Goal: Task Accomplishment & Management: Manage account settings

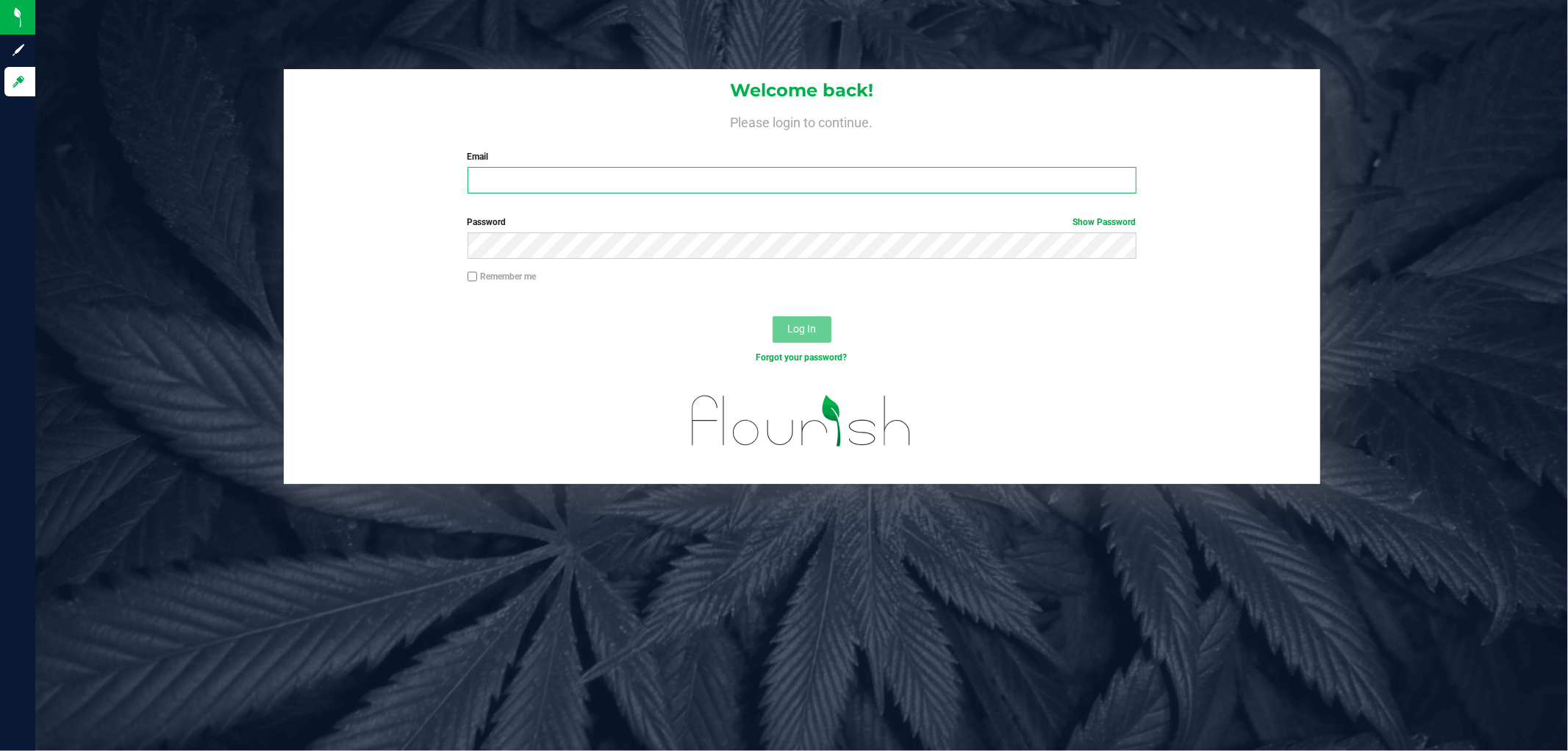
click at [610, 181] on input "Email" at bounding box center [802, 180] width 669 height 27
type input "[EMAIL_ADDRESS][DOMAIN_NAME]"
click at [773, 316] on button "Log In" at bounding box center [802, 329] width 59 height 27
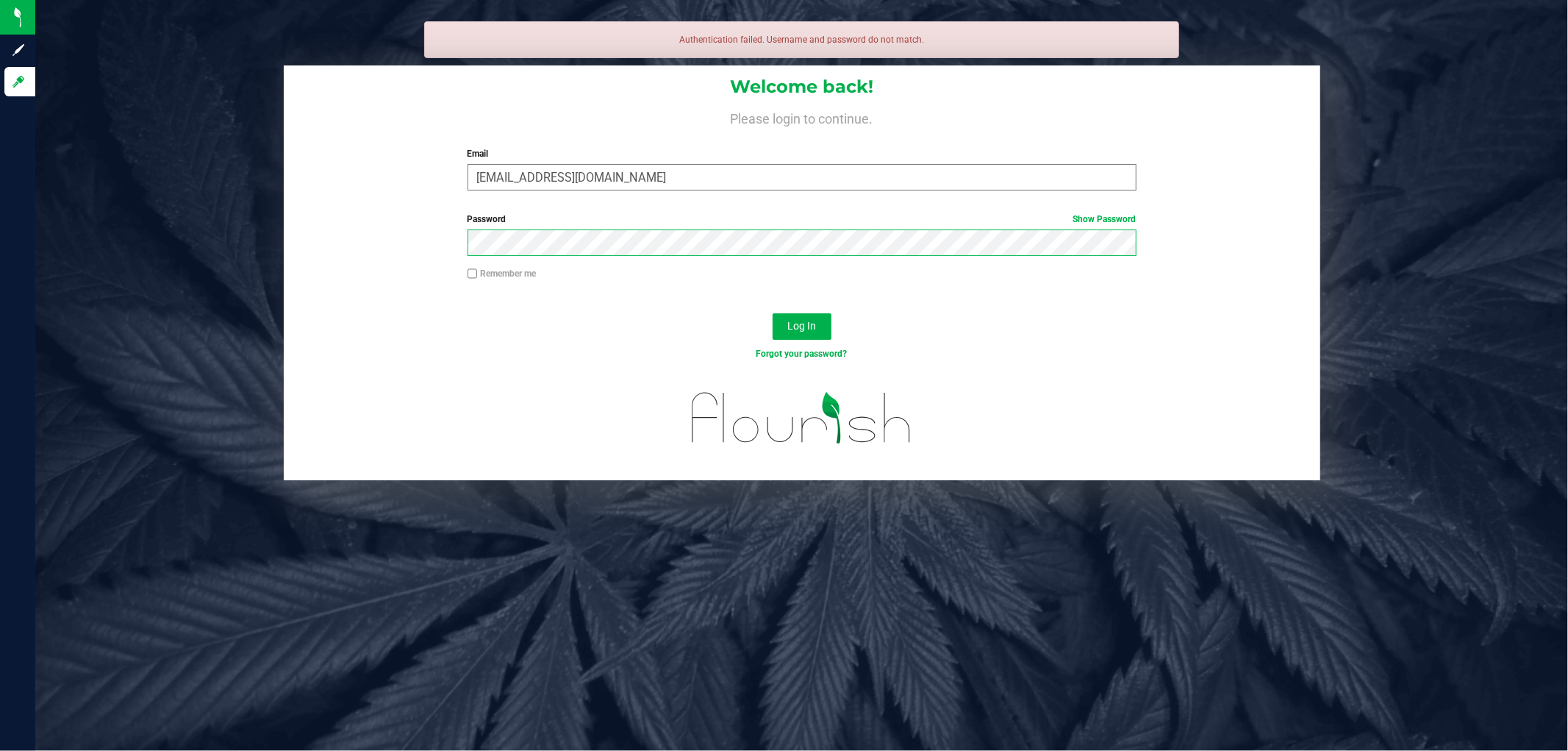
click at [773, 313] on button "Log In" at bounding box center [802, 326] width 59 height 27
click at [613, 187] on input "[EMAIL_ADDRESS][DOMAIN_NAME]" at bounding box center [802, 177] width 669 height 27
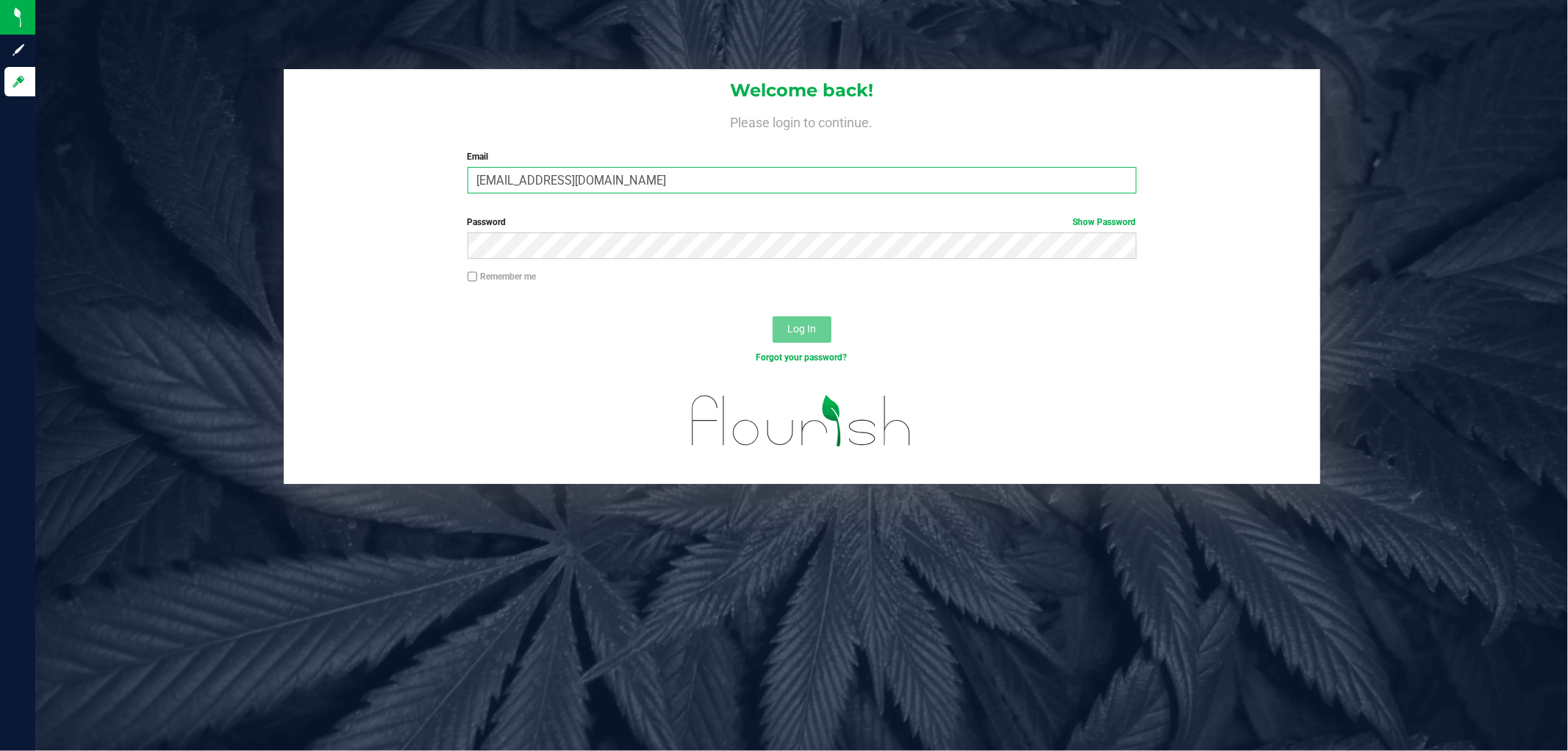
click at [613, 187] on input "[EMAIL_ADDRESS][DOMAIN_NAME]" at bounding box center [802, 180] width 669 height 27
type input "[EMAIL_ADDRESS][DOMAIN_NAME]"
click at [773, 316] on button "Log In" at bounding box center [802, 329] width 59 height 27
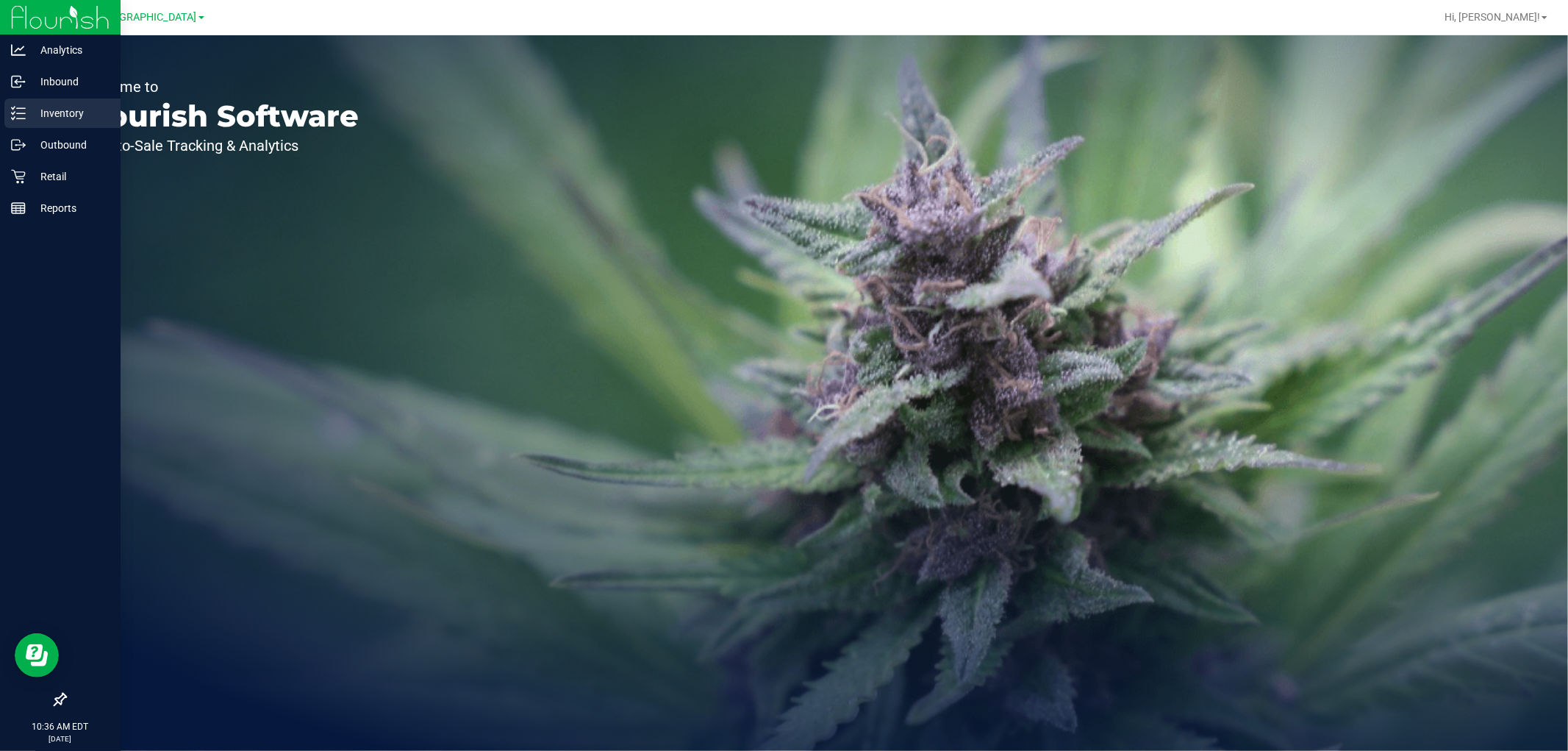
click at [15, 119] on icon at bounding box center [18, 113] width 14 height 14
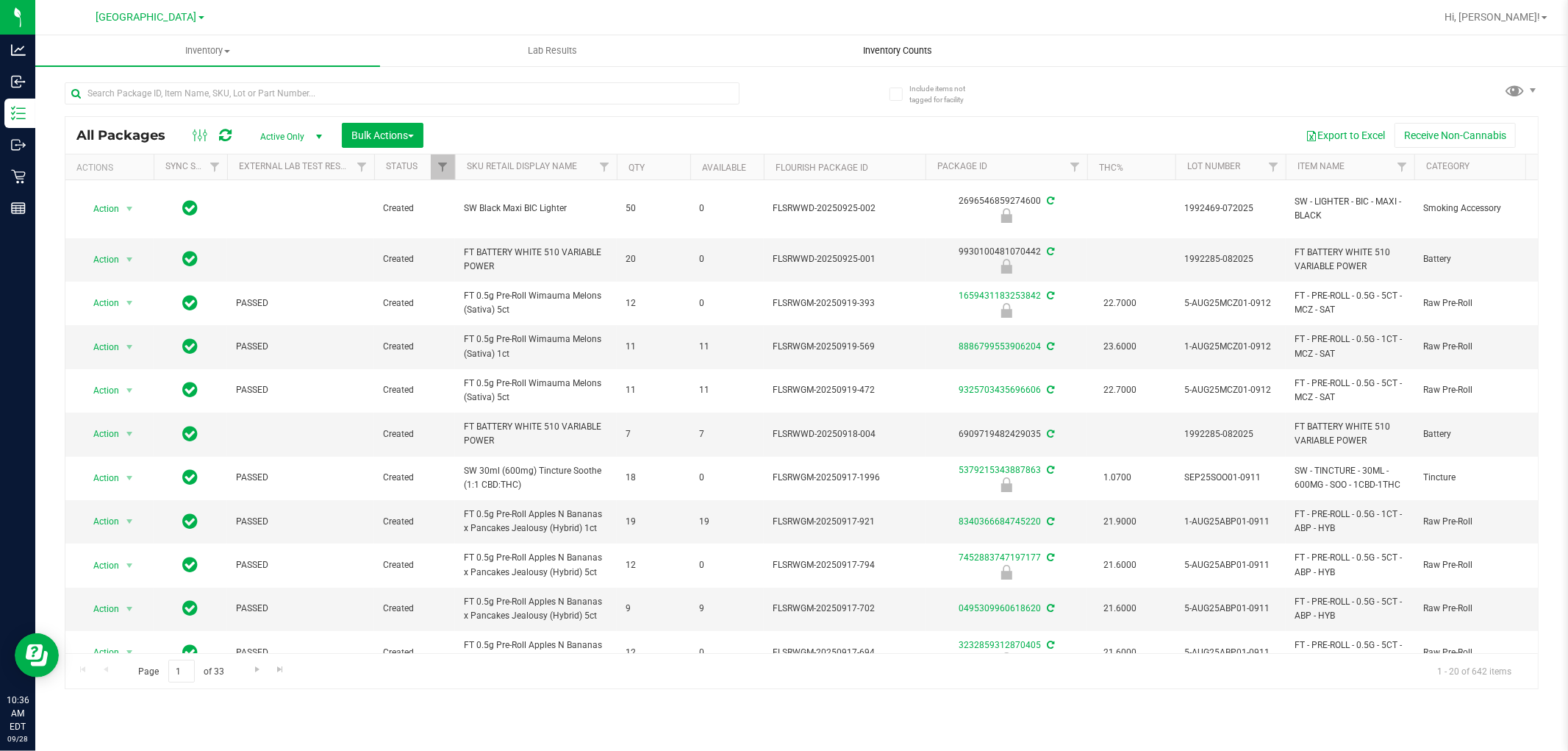
click at [866, 57] on uib-tab-heading "Inventory Counts" at bounding box center [897, 50] width 343 height 30
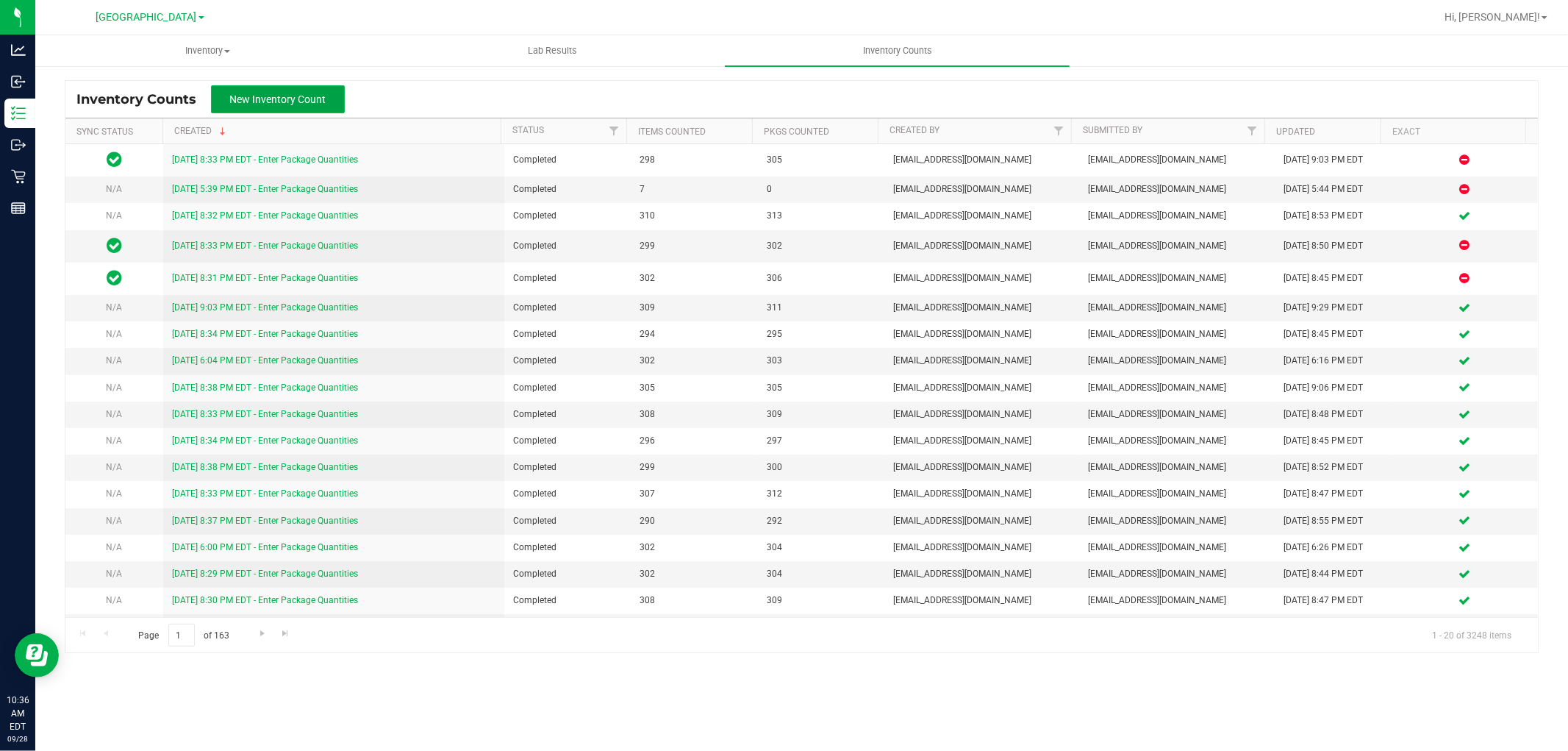
click at [312, 108] on button "New Inventory Count" at bounding box center [278, 99] width 134 height 28
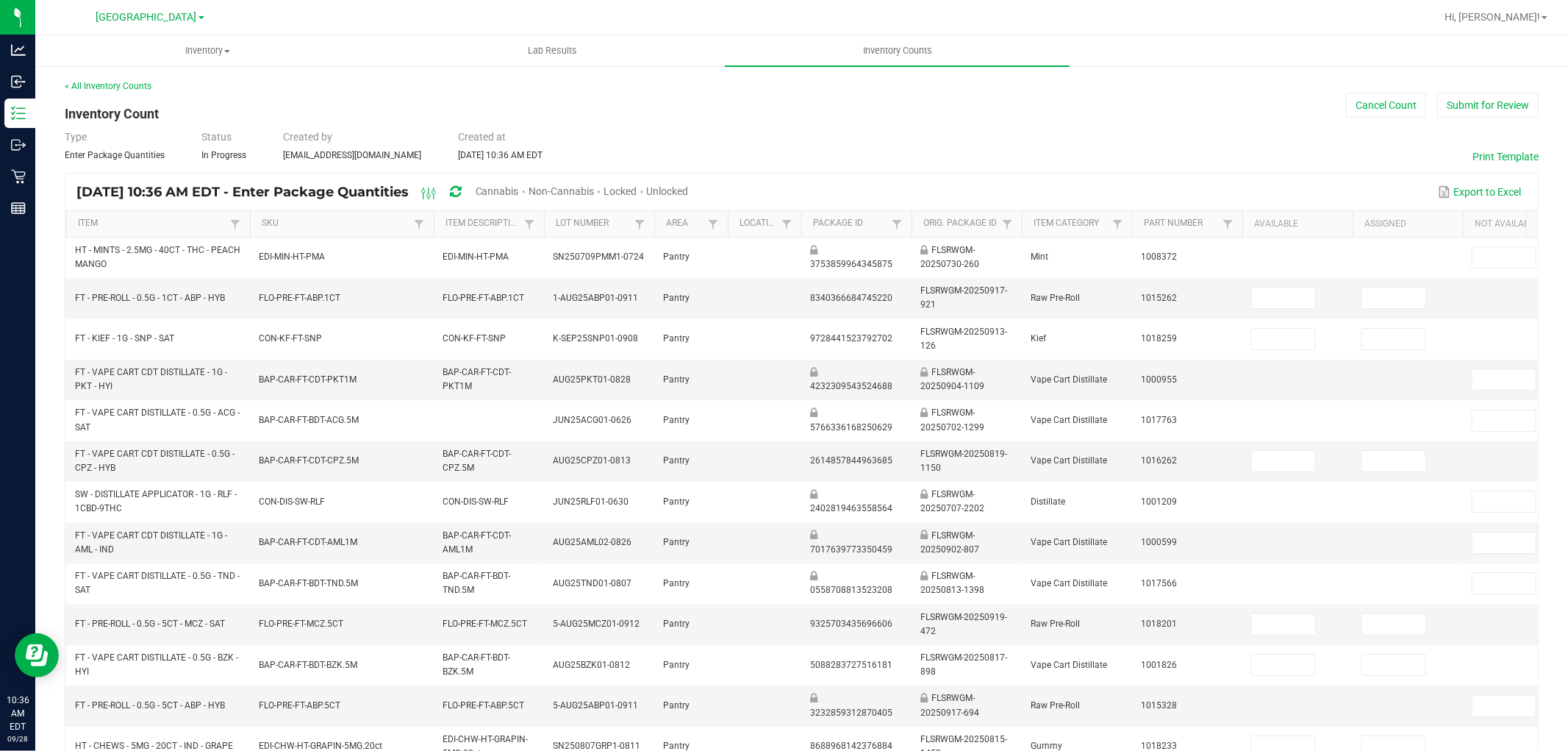
click at [594, 193] on span "Non-Cannabis" at bounding box center [561, 190] width 65 height 11
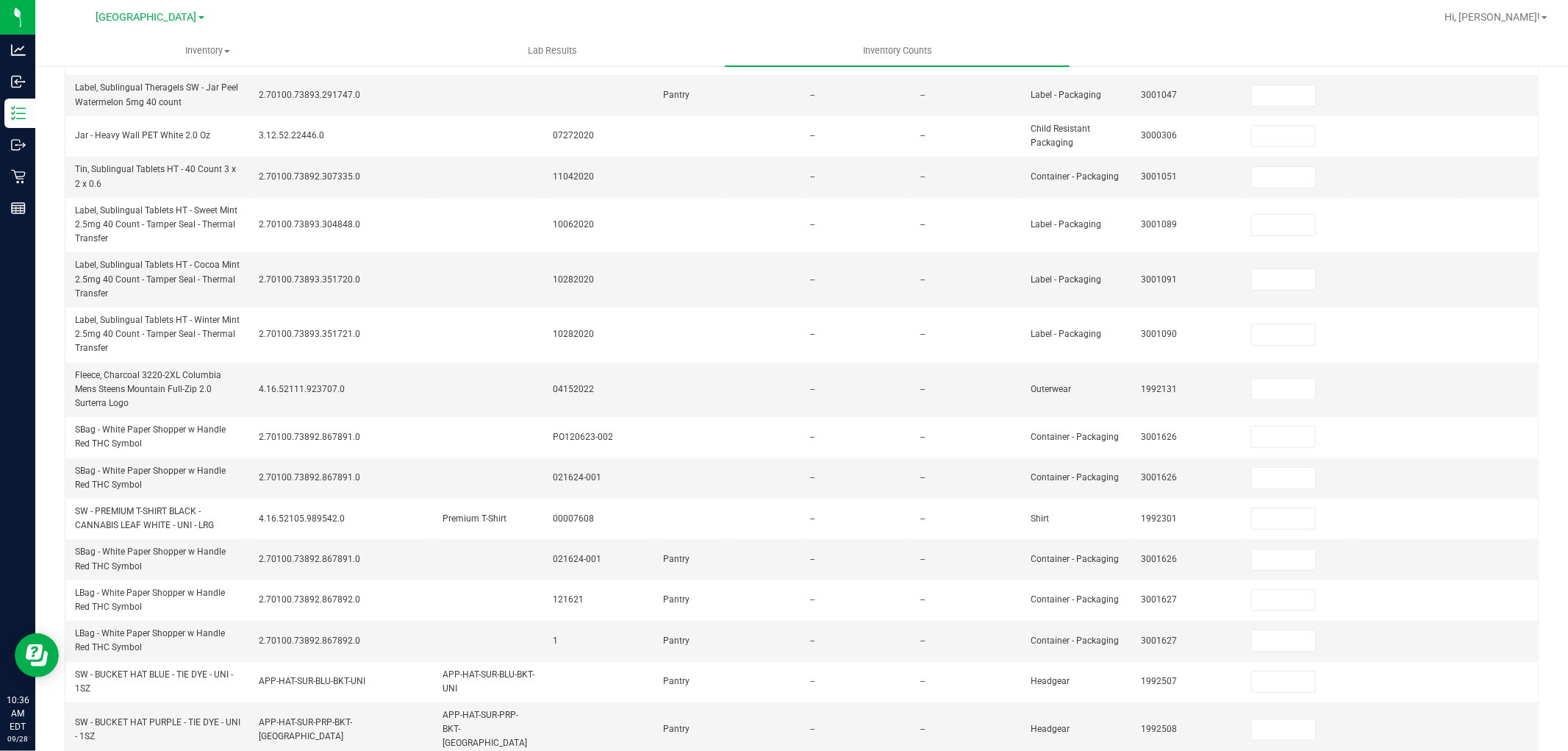
scroll to position [466, 0]
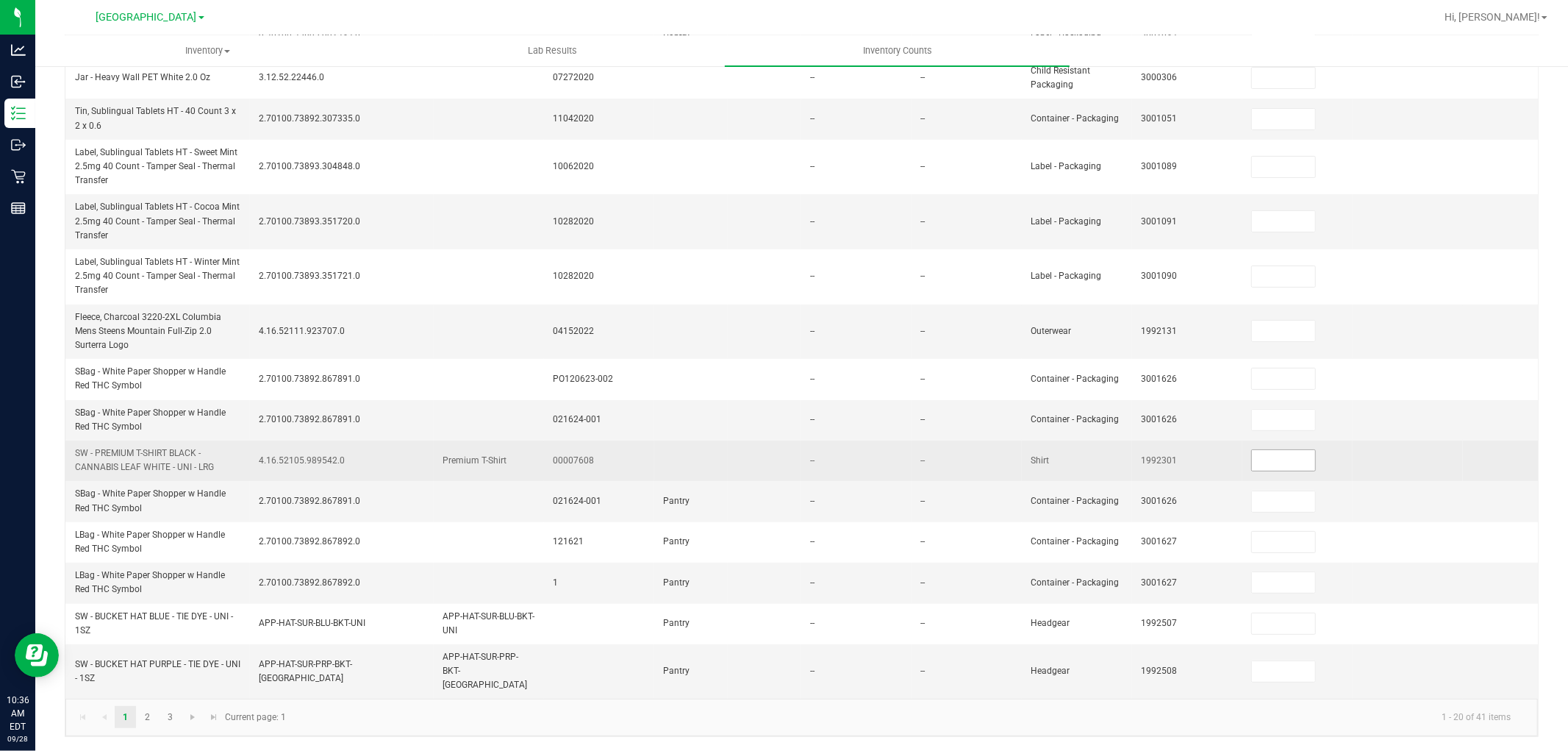
click at [1278, 450] on input at bounding box center [1283, 460] width 63 height 21
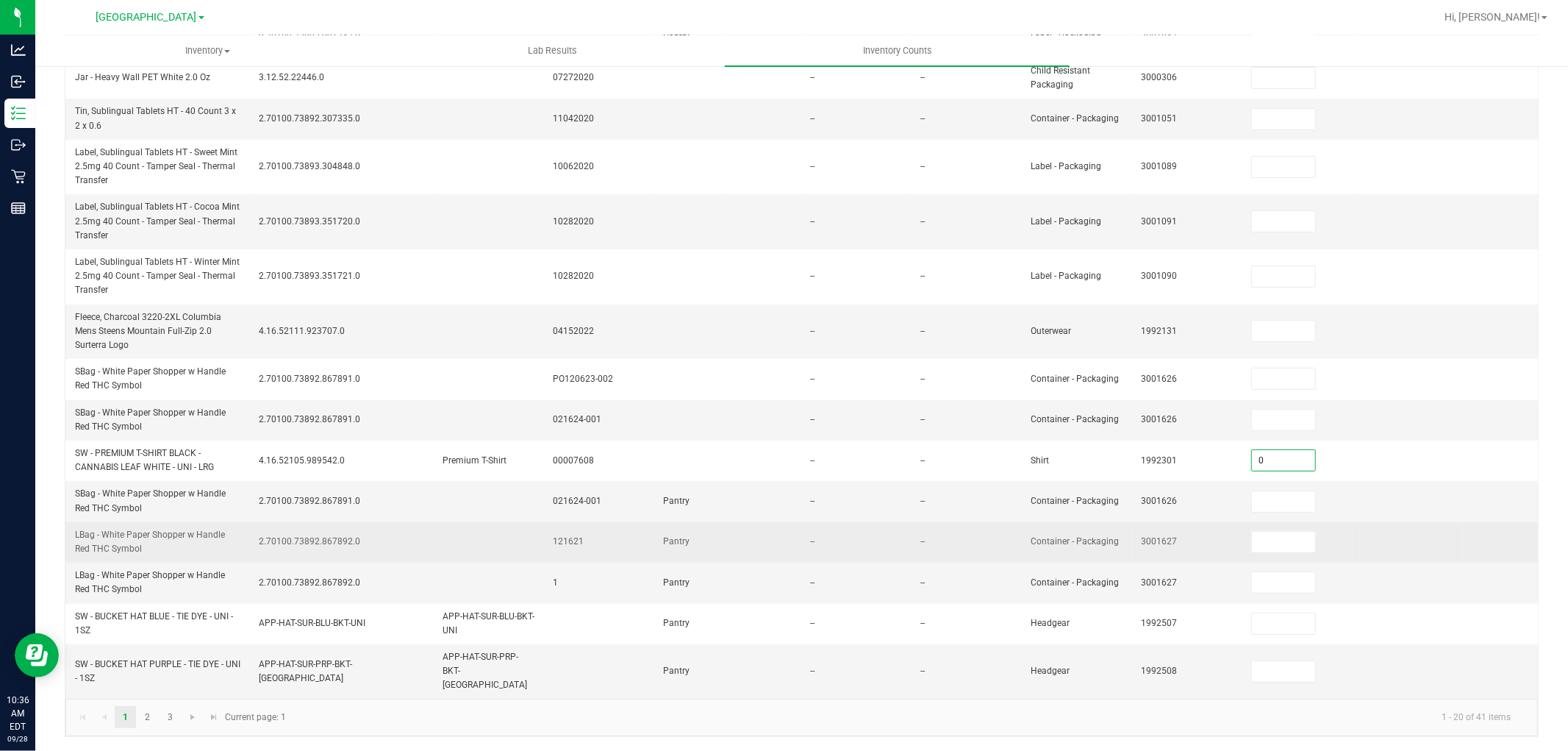
type input "0"
click at [1056, 535] on td "Container - Packaging" at bounding box center [1077, 542] width 110 height 40
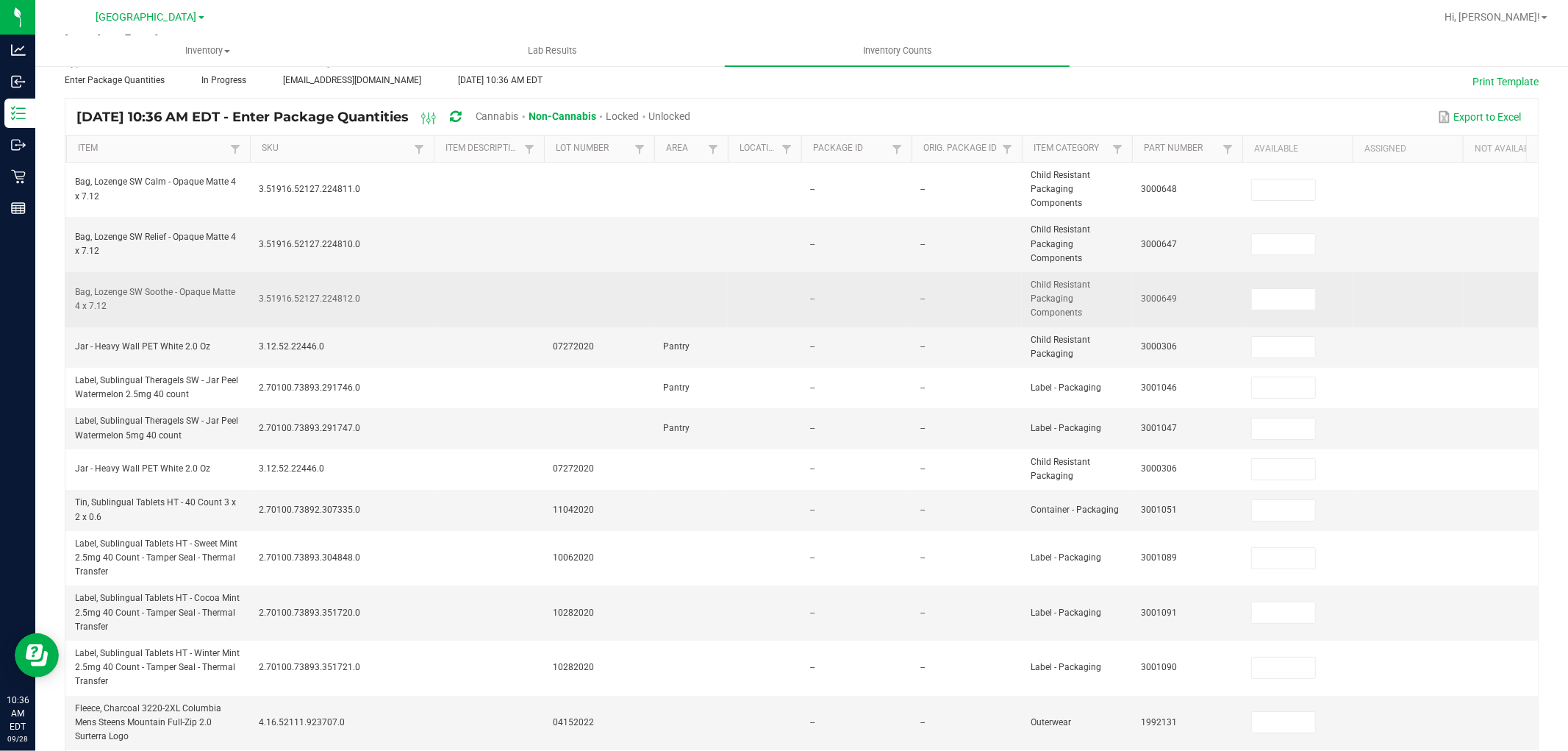
scroll to position [0, 0]
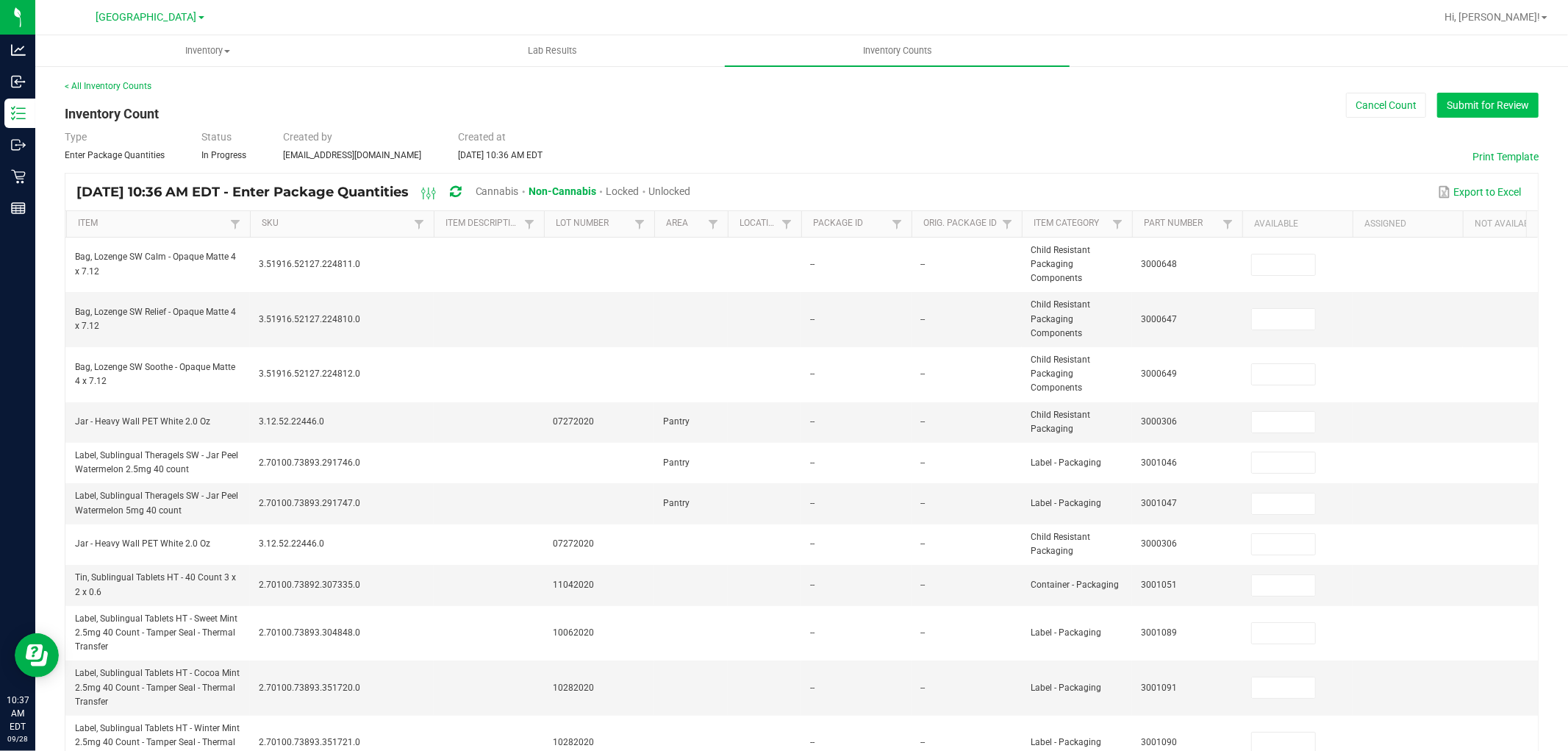
click at [1458, 110] on button "Submit for Review" at bounding box center [1487, 105] width 101 height 25
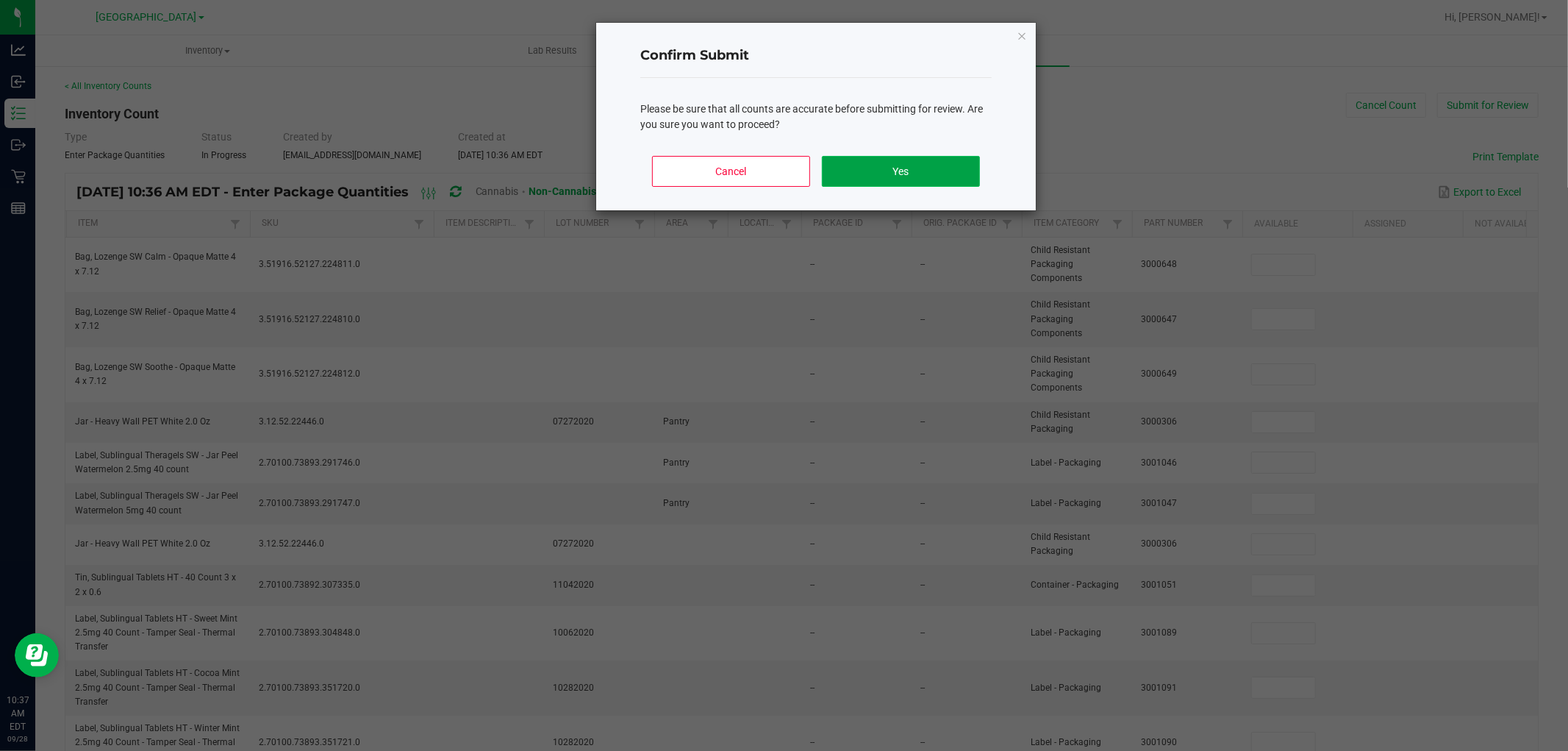
click at [930, 174] on button "Yes" at bounding box center [901, 171] width 158 height 31
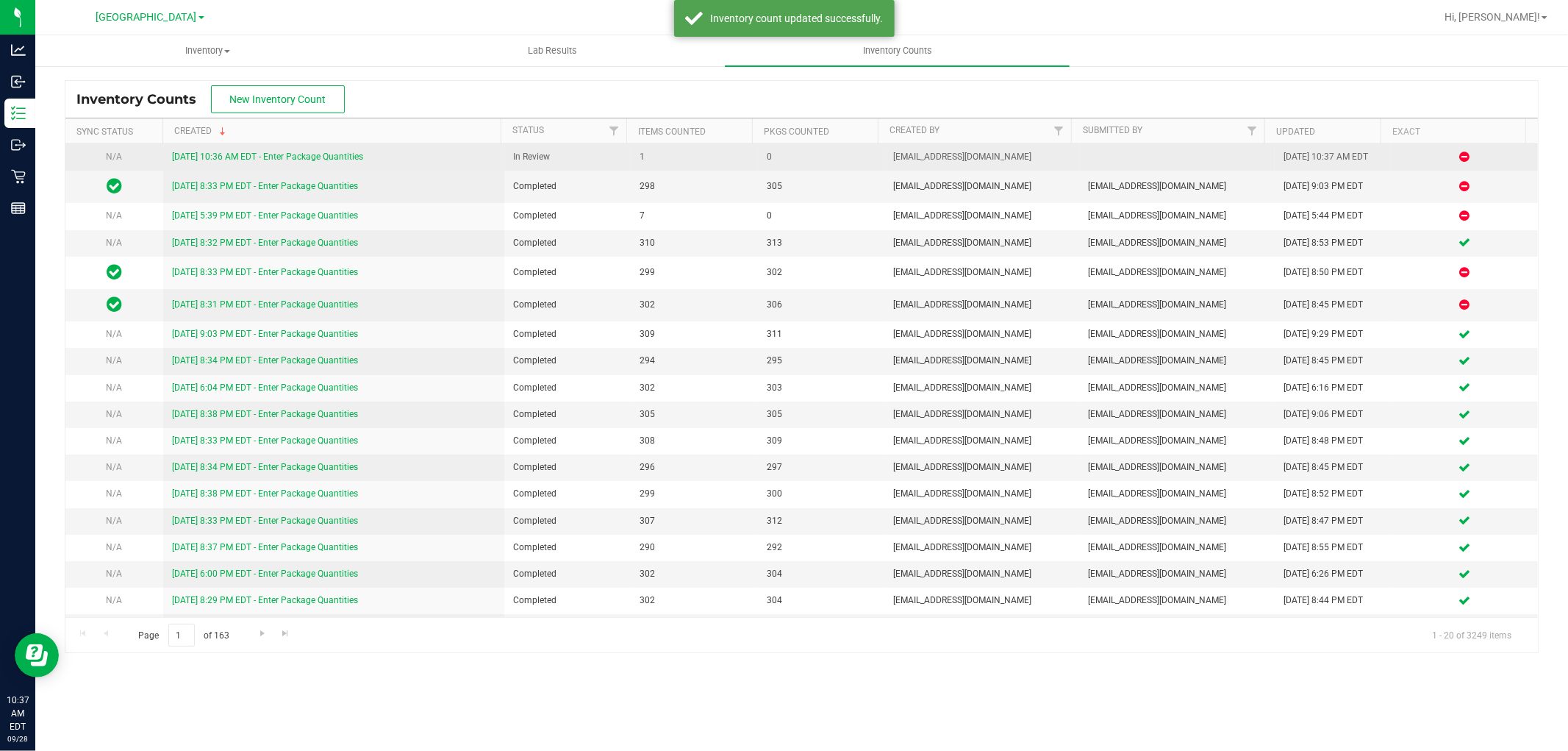
click at [351, 158] on link "[DATE] 10:36 AM EDT - Enter Package Quantities" at bounding box center [267, 157] width 191 height 11
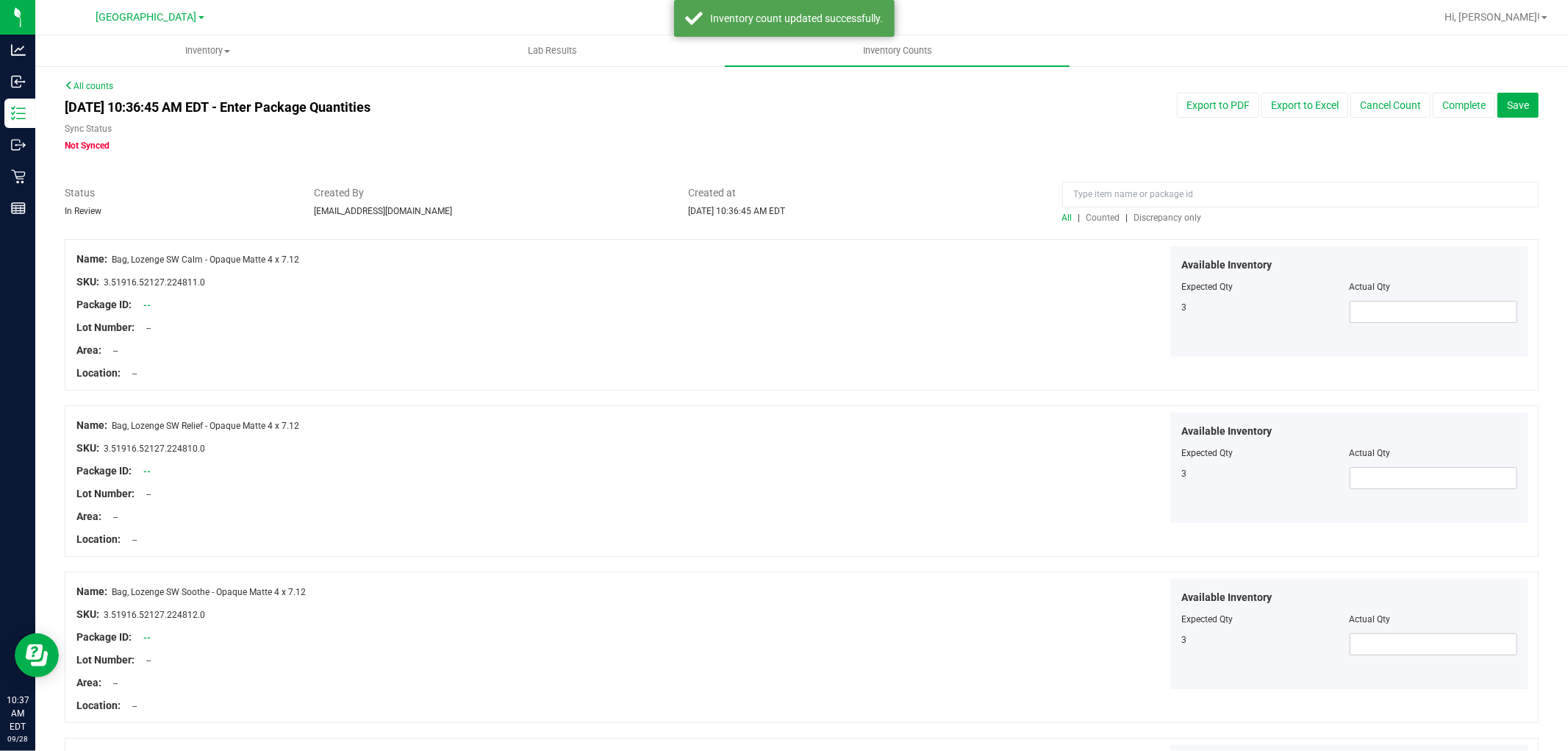
click at [1167, 213] on span "Discrepancy only" at bounding box center [1168, 218] width 68 height 11
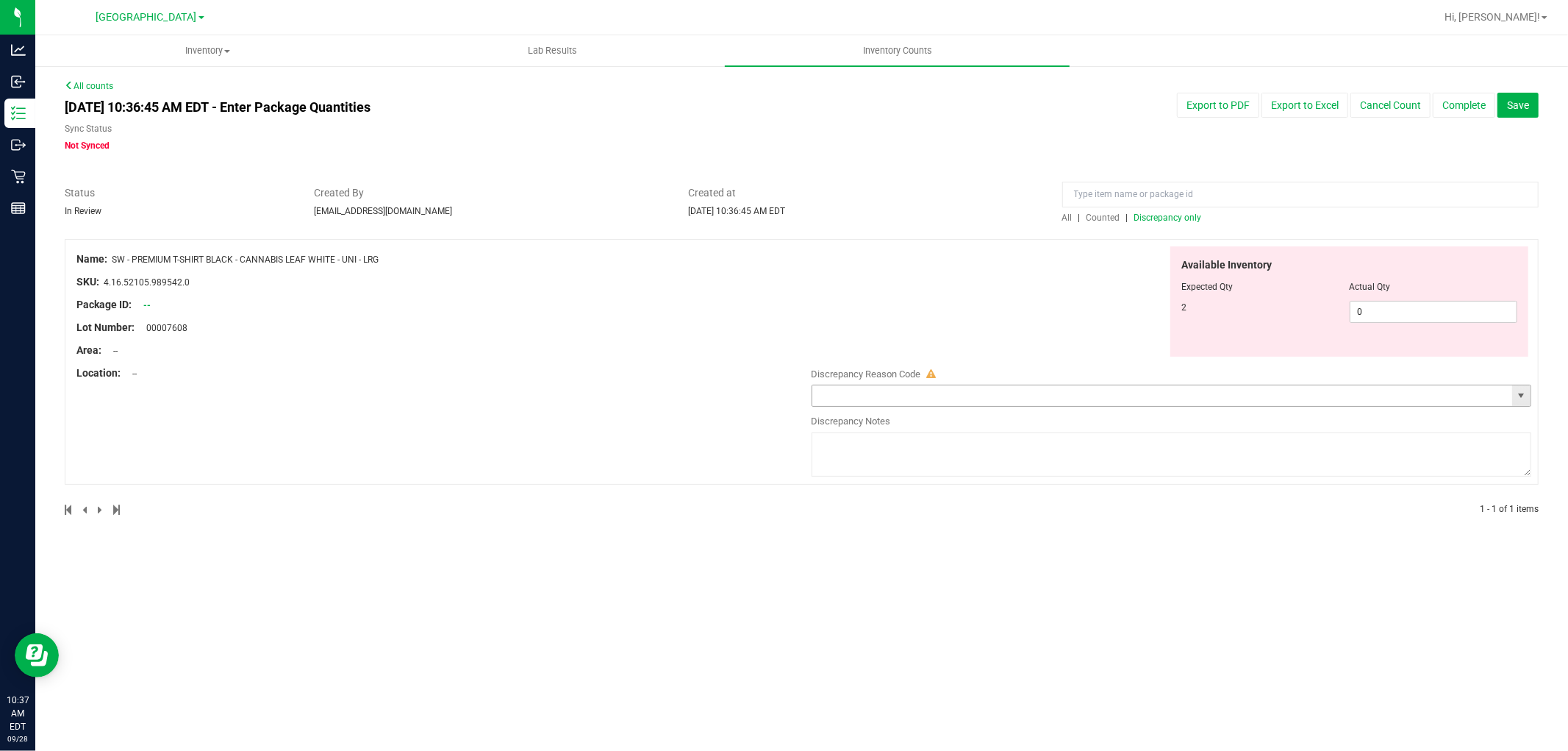
click at [993, 391] on input "text" at bounding box center [1162, 395] width 700 height 21
click at [1523, 398] on span "select" at bounding box center [1521, 395] width 11 height 11
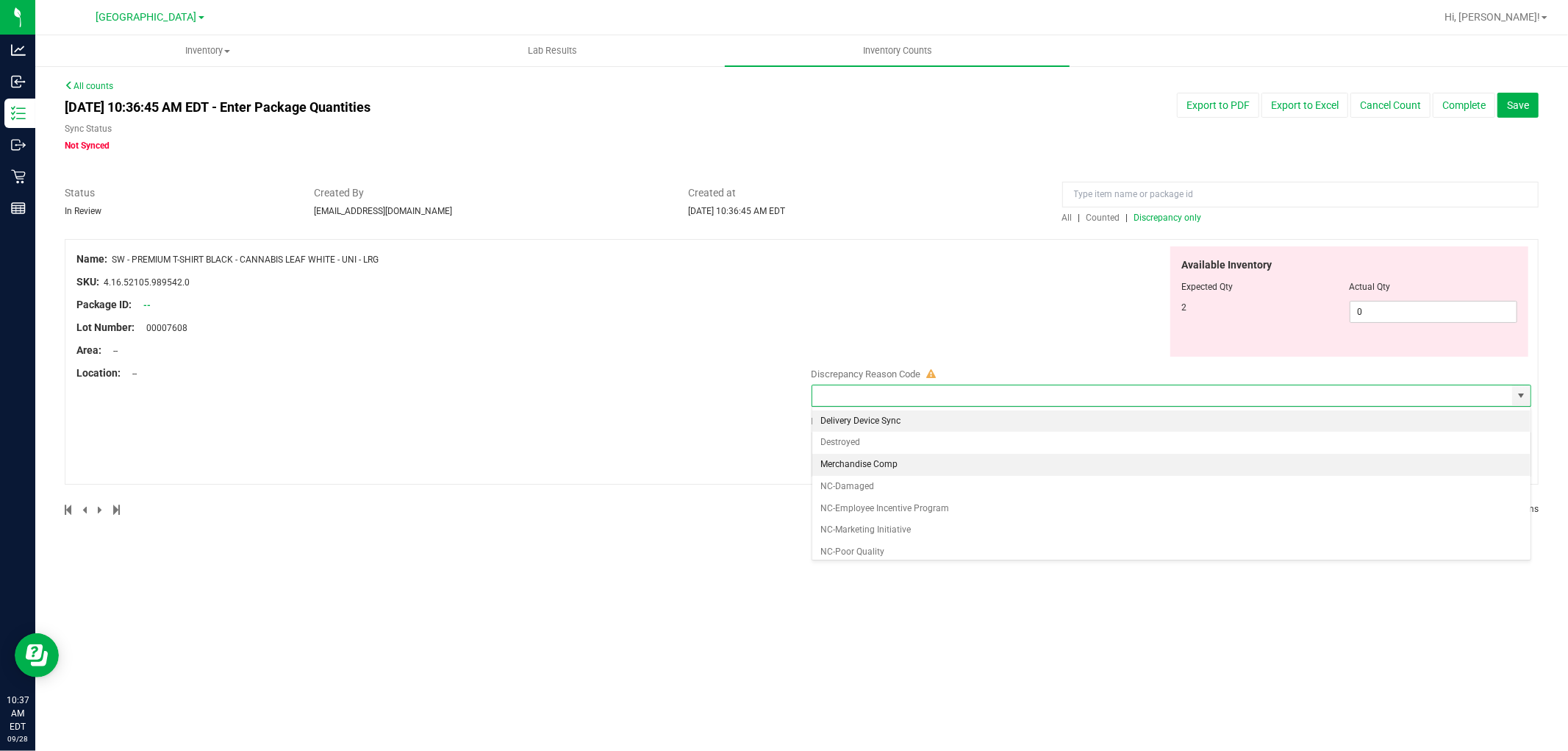
click at [934, 462] on li "Merchandise Comp" at bounding box center [1171, 465] width 719 height 22
type input "Merchandise Comp"
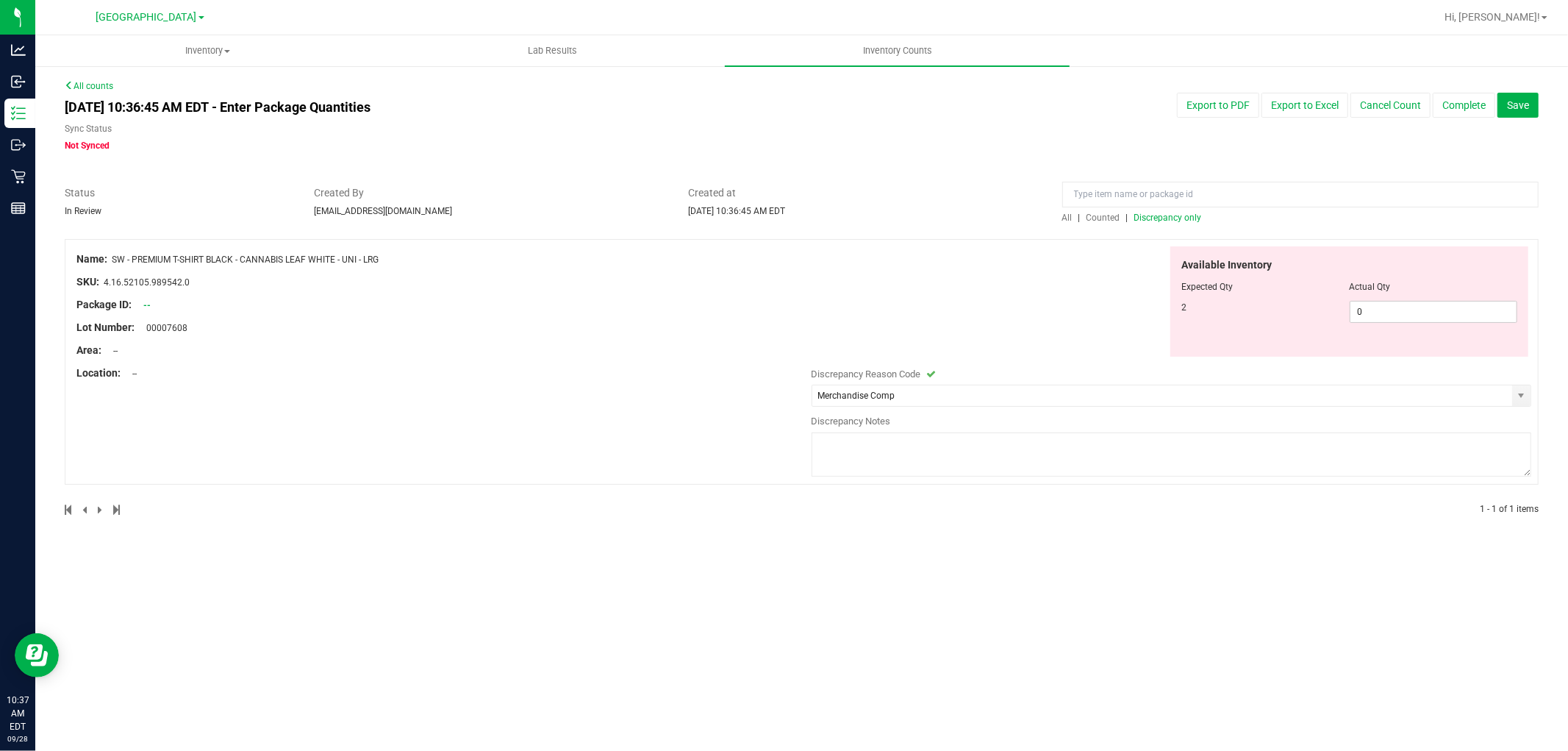
click at [934, 454] on textarea at bounding box center [1171, 455] width 721 height 44
type textarea "employee shirts"
click at [1474, 117] on button "Complete" at bounding box center [1464, 105] width 62 height 25
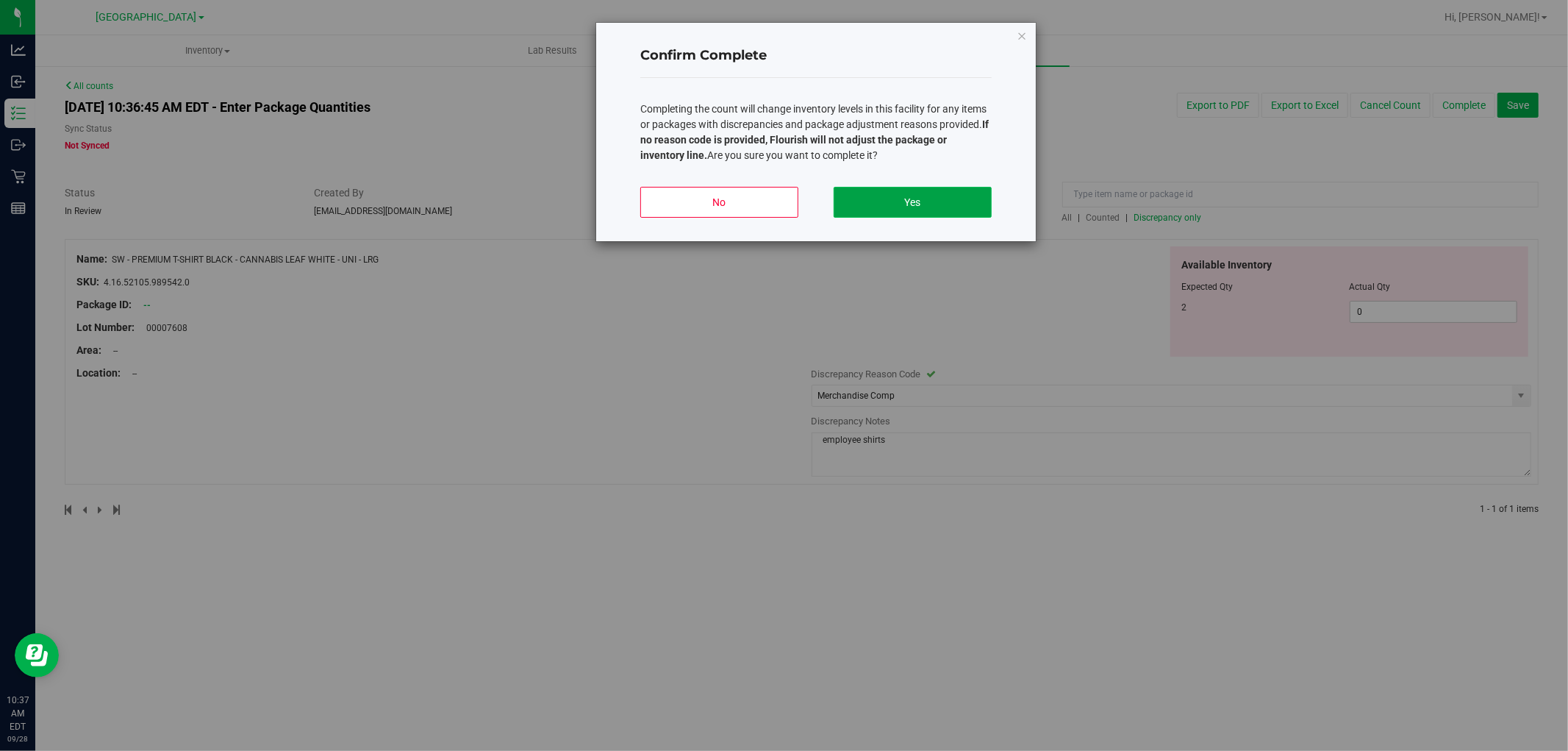
click at [963, 200] on button "Yes" at bounding box center [913, 202] width 158 height 31
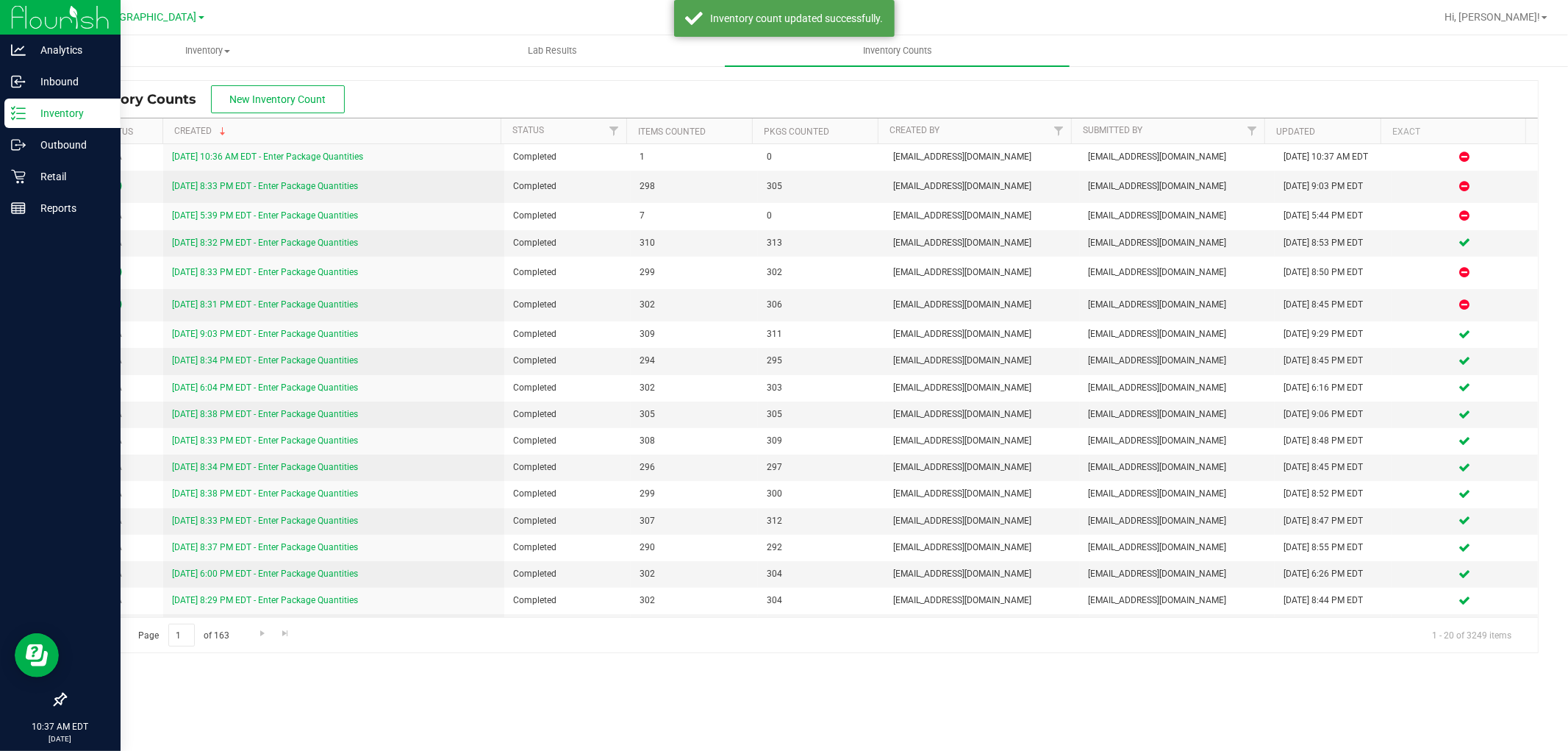
click at [5, 109] on div "Inventory" at bounding box center [62, 113] width 116 height 30
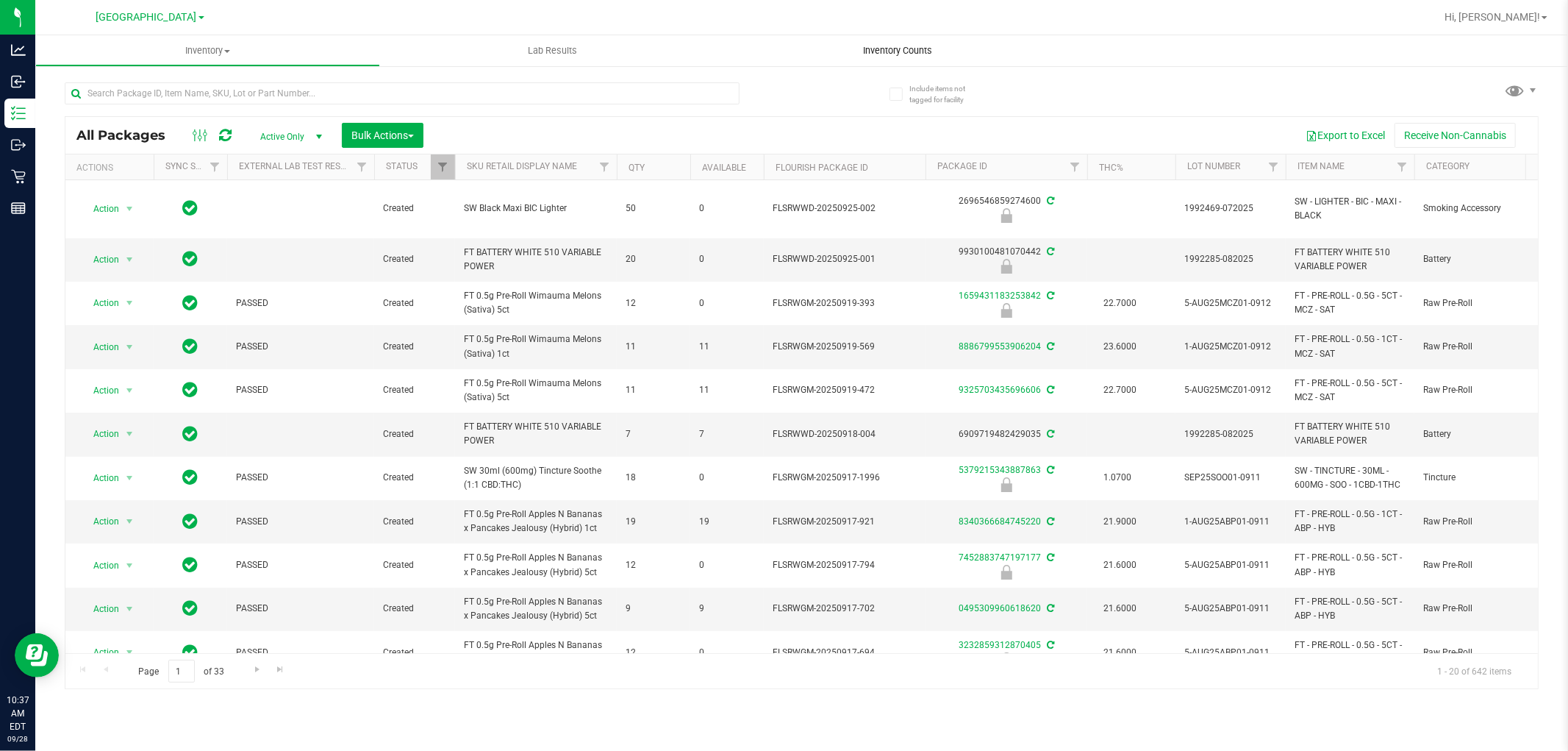
click at [850, 50] on span "Inventory Counts" at bounding box center [897, 50] width 109 height 13
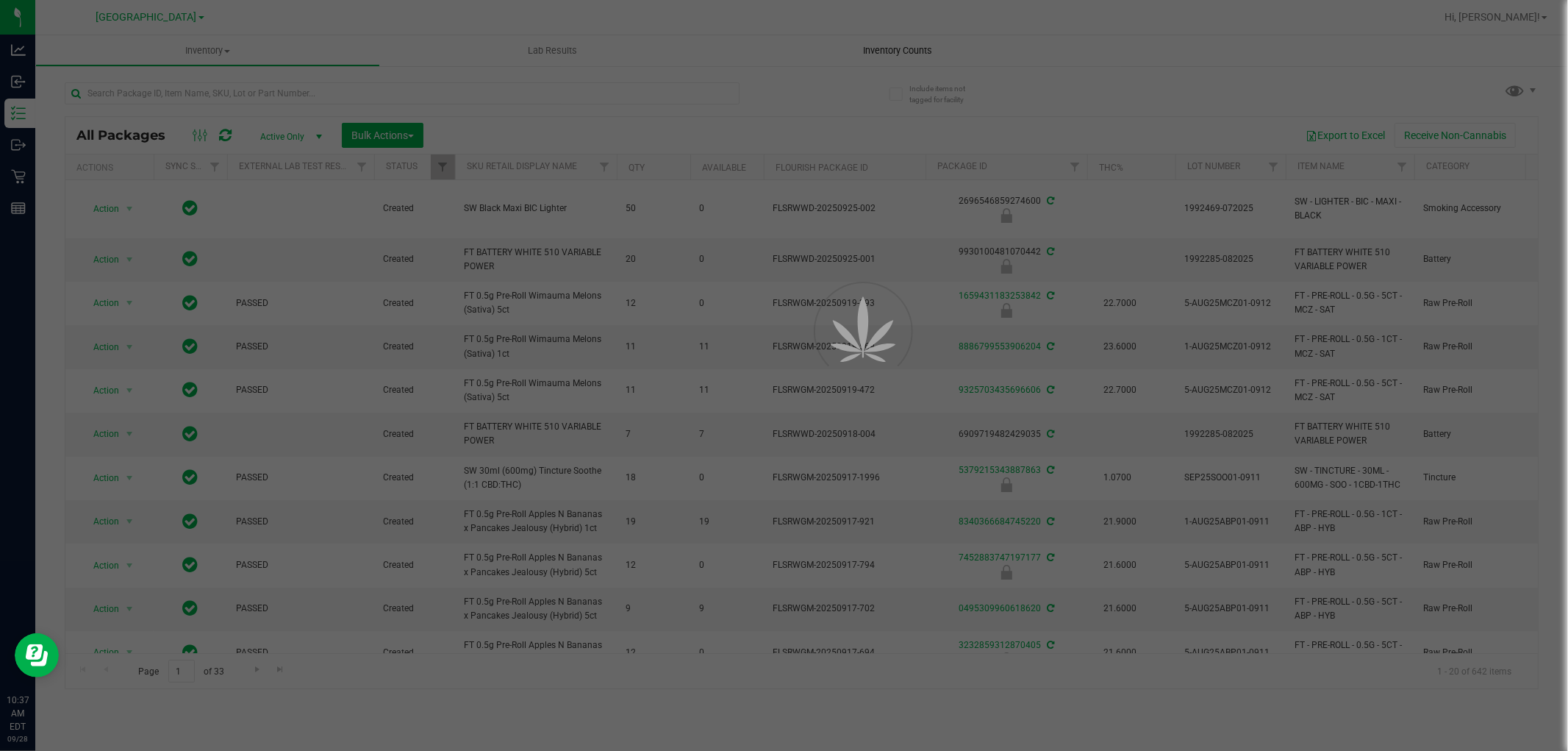
click at [868, 47] on span "Inventory Counts" at bounding box center [897, 50] width 109 height 13
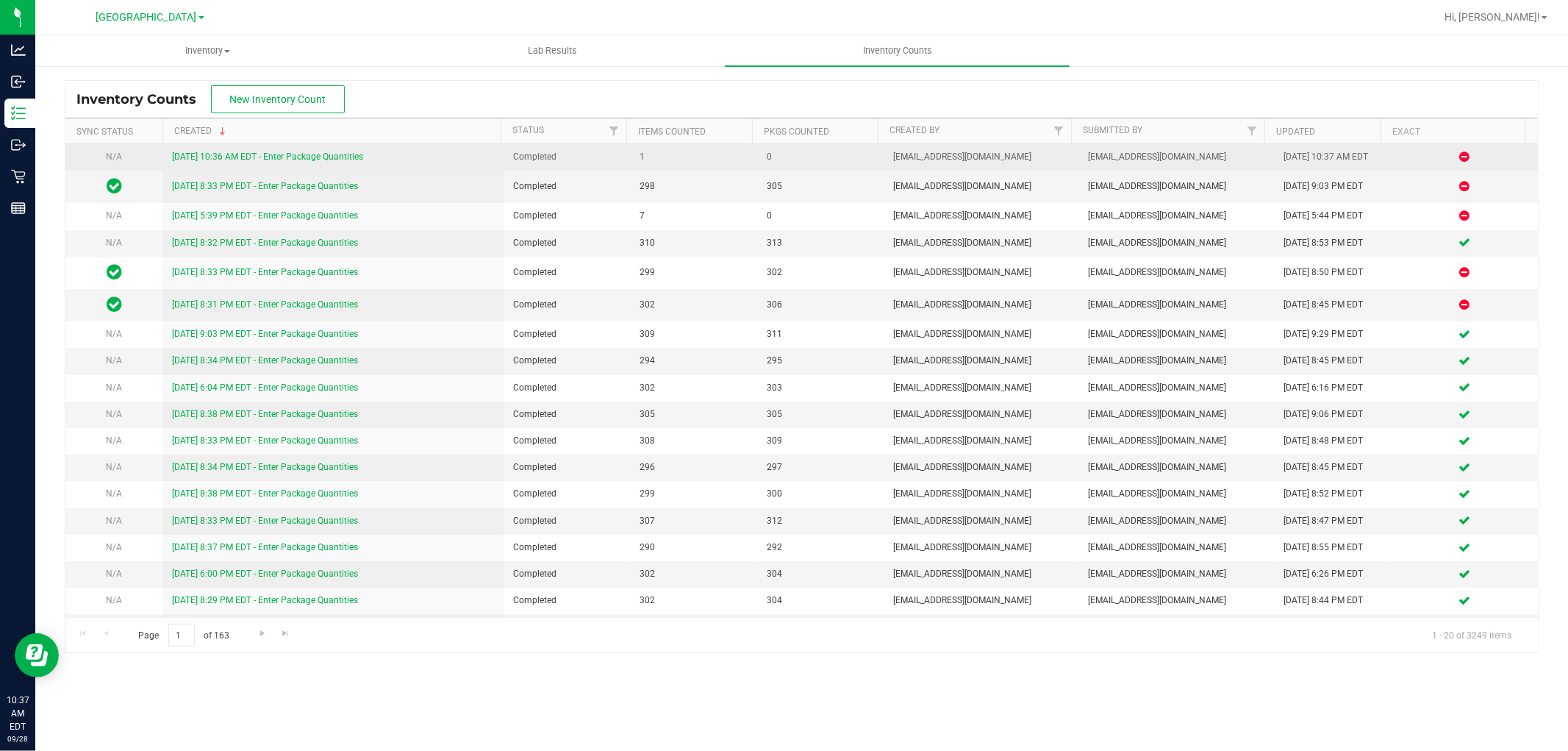
click at [263, 158] on link "[DATE] 10:36 AM EDT - Enter Package Quantities" at bounding box center [267, 157] width 191 height 11
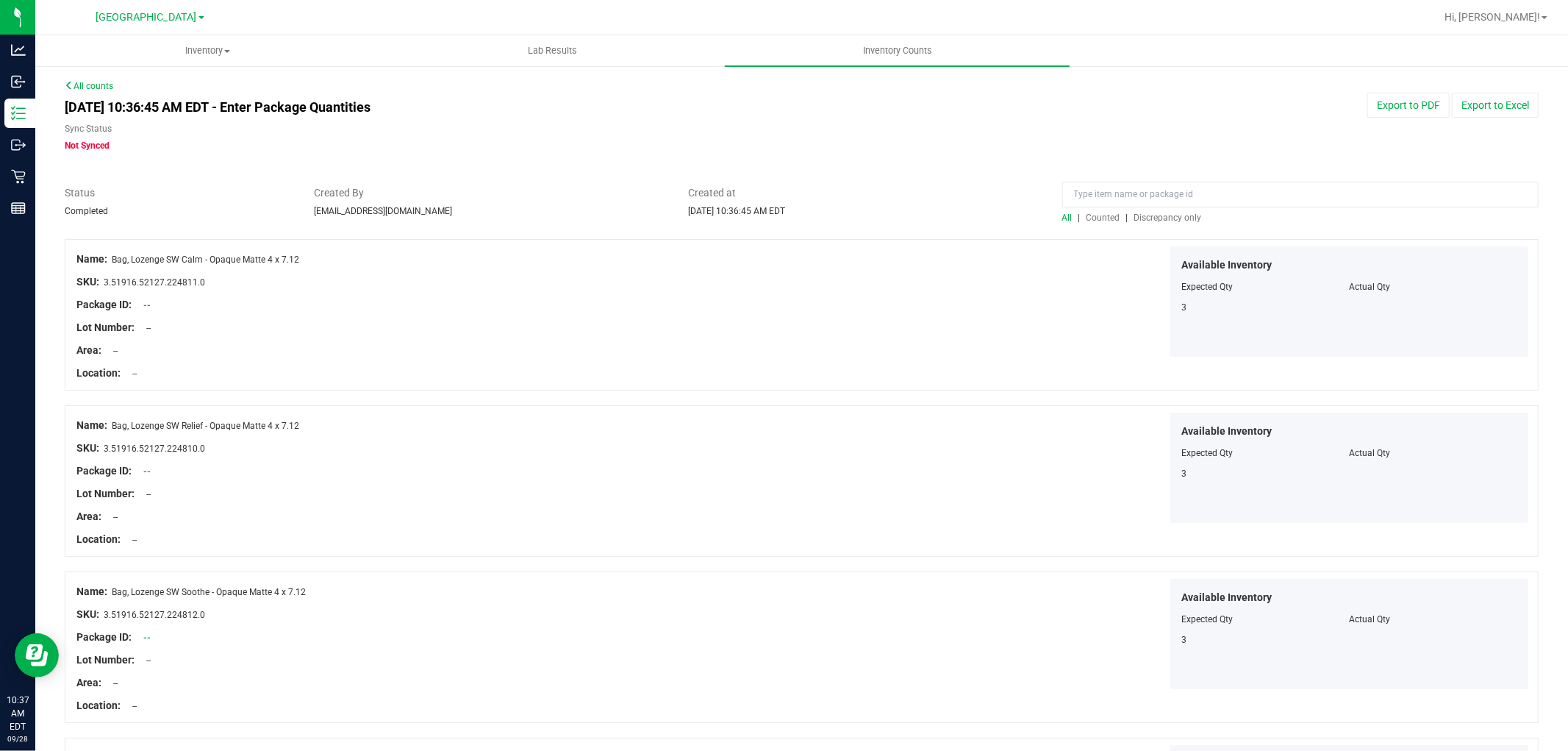
click at [1128, 223] on div "All | Counted | Discrepancy only" at bounding box center [1301, 217] width 476 height 13
click at [1145, 213] on span "Discrepancy only" at bounding box center [1168, 218] width 68 height 11
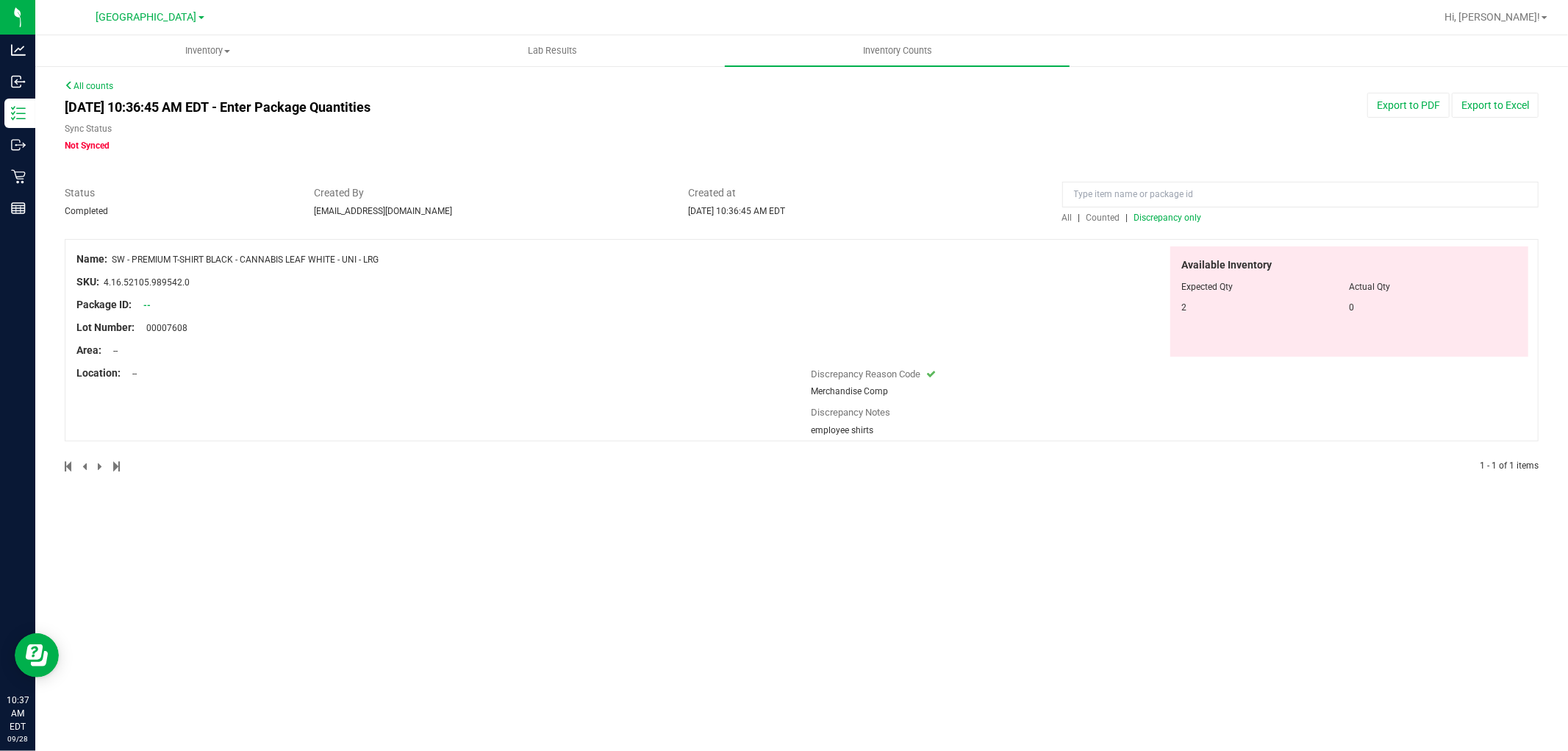
drag, startPoint x: 385, startPoint y: 263, endPoint x: 112, endPoint y: 257, distance: 273.1
click at [112, 257] on div "Name: SW - PREMIUM T-SHIRT BLACK - CANNABIS LEAF WHITE - UNI - LRG" at bounding box center [440, 259] width 728 height 15
click at [250, 254] on span "SW - PREMIUM T-SHIRT BLACK - CANNABIS LEAF WHITE - UNI - LRG" at bounding box center [245, 260] width 267 height 11
drag, startPoint x: 113, startPoint y: 257, endPoint x: 383, endPoint y: 258, distance: 270.0
click at [383, 258] on div "Name: SW - PREMIUM T-SHIRT BLACK - CANNABIS LEAF WHITE - UNI - LRG" at bounding box center [440, 259] width 728 height 15
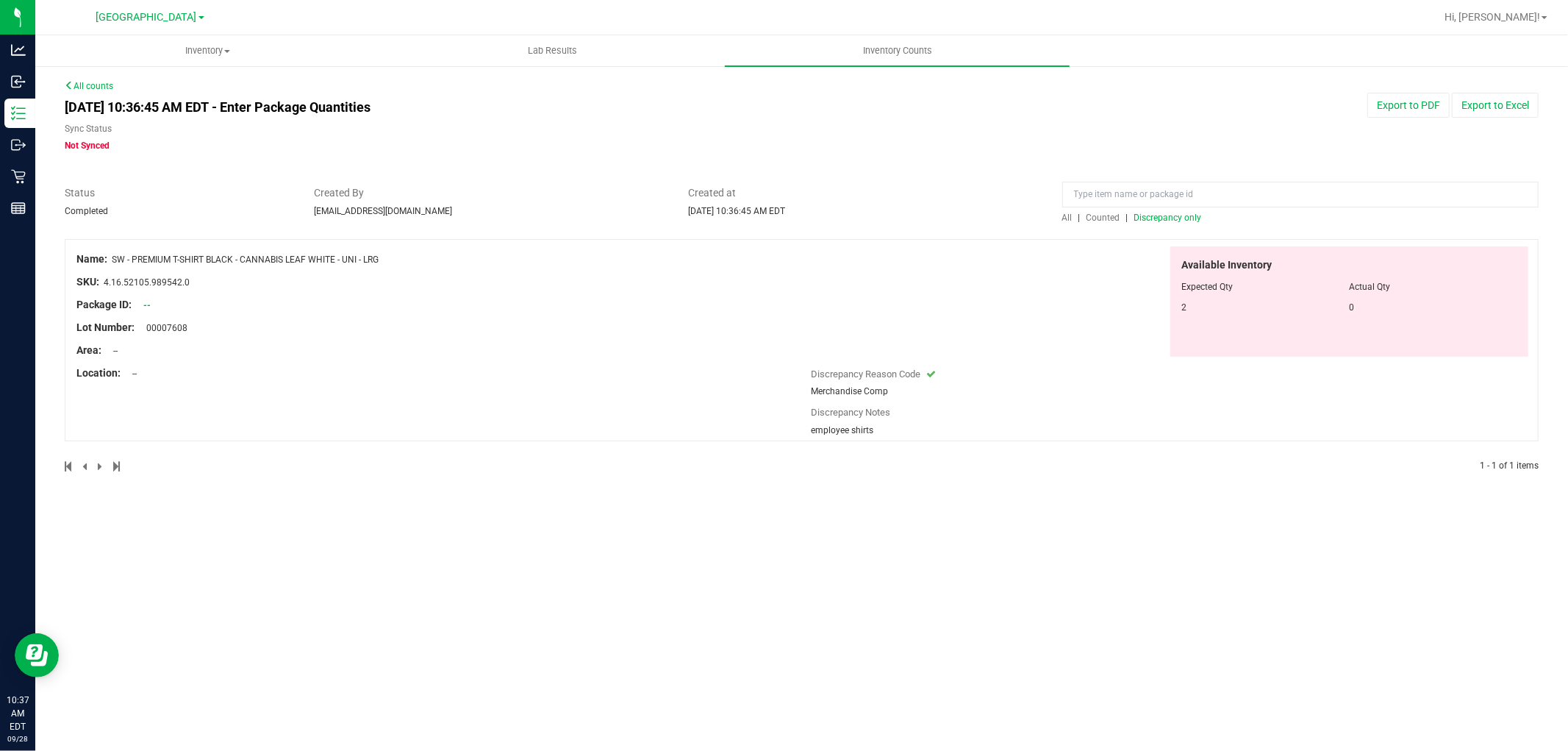
copy span "SW - PREMIUM T-SHIRT BLACK - CANNABIS LEAF WHITE - UNI - LRG"
click at [1081, 191] on input at bounding box center [1301, 195] width 476 height 26
paste input "SW - PREMIUM T-SHIRT BLACK - CANNABIS LEAF WHITE - UNI - LRG"
type input "SW - PREMIUM T-SHIRT BLACK - CANNABIS LEAF WHITE - UNI - LRG"
click at [1068, 216] on span "All" at bounding box center [1068, 218] width 11 height 11
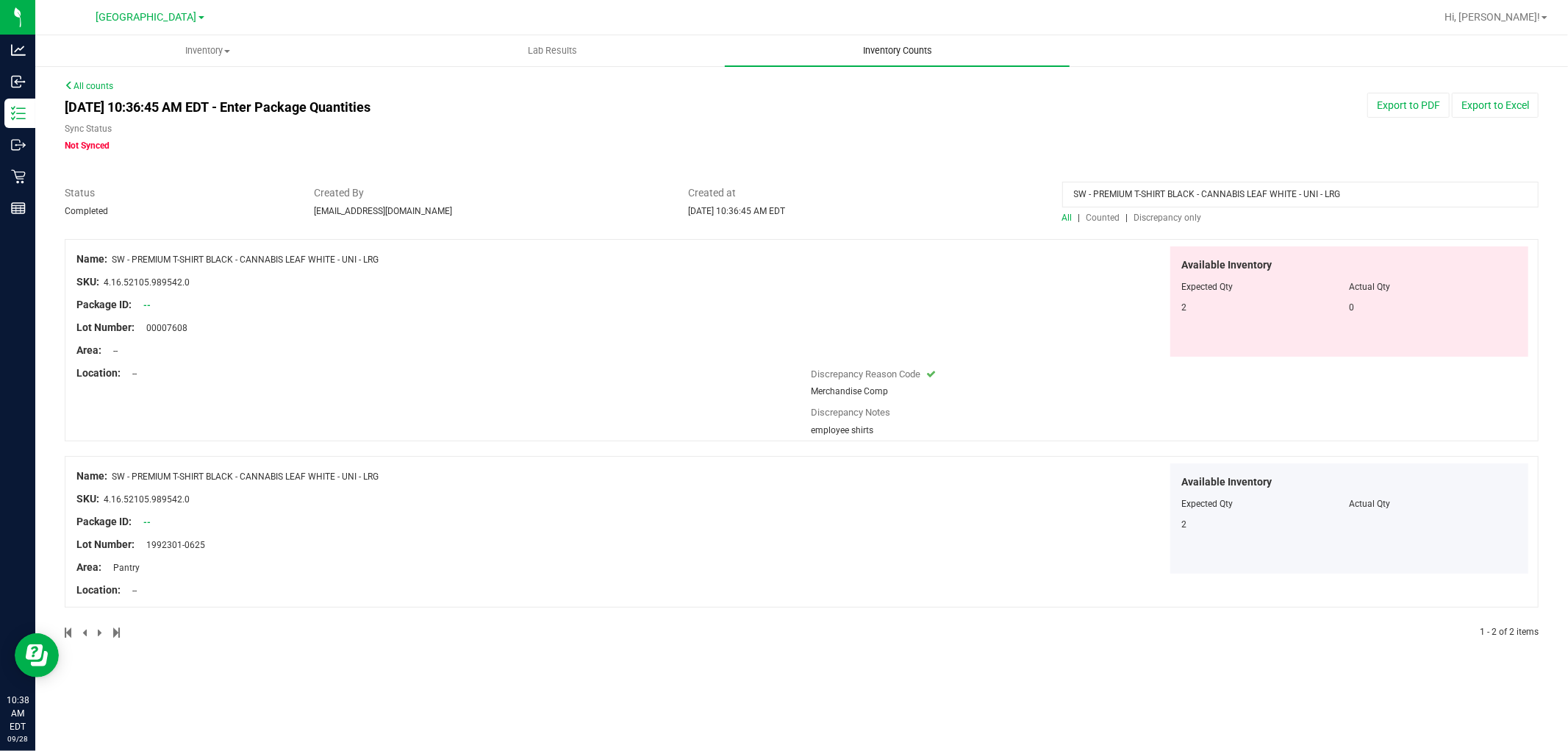
click at [913, 56] on span "Inventory Counts" at bounding box center [897, 50] width 109 height 13
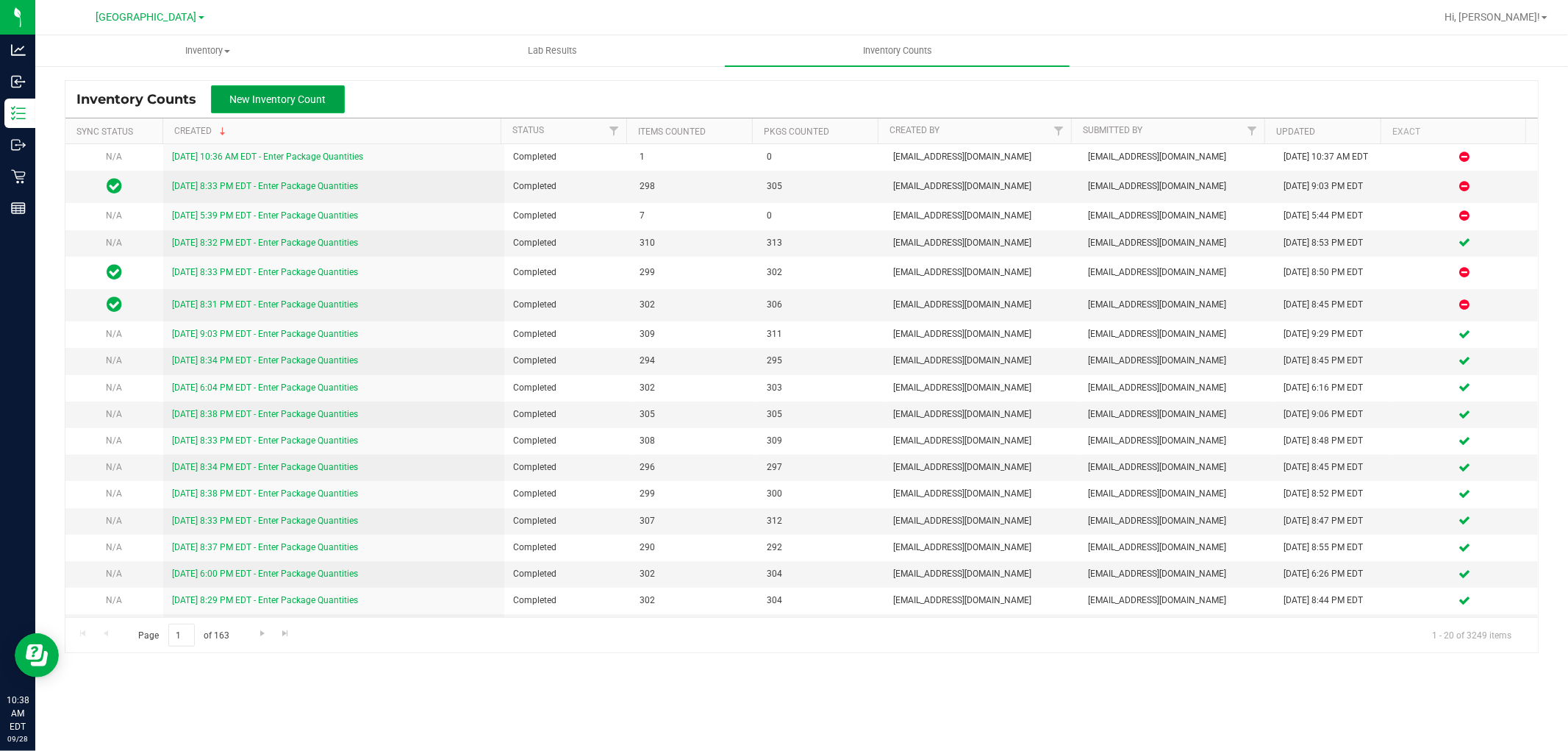
click at [291, 99] on span "New Inventory Count" at bounding box center [278, 99] width 97 height 11
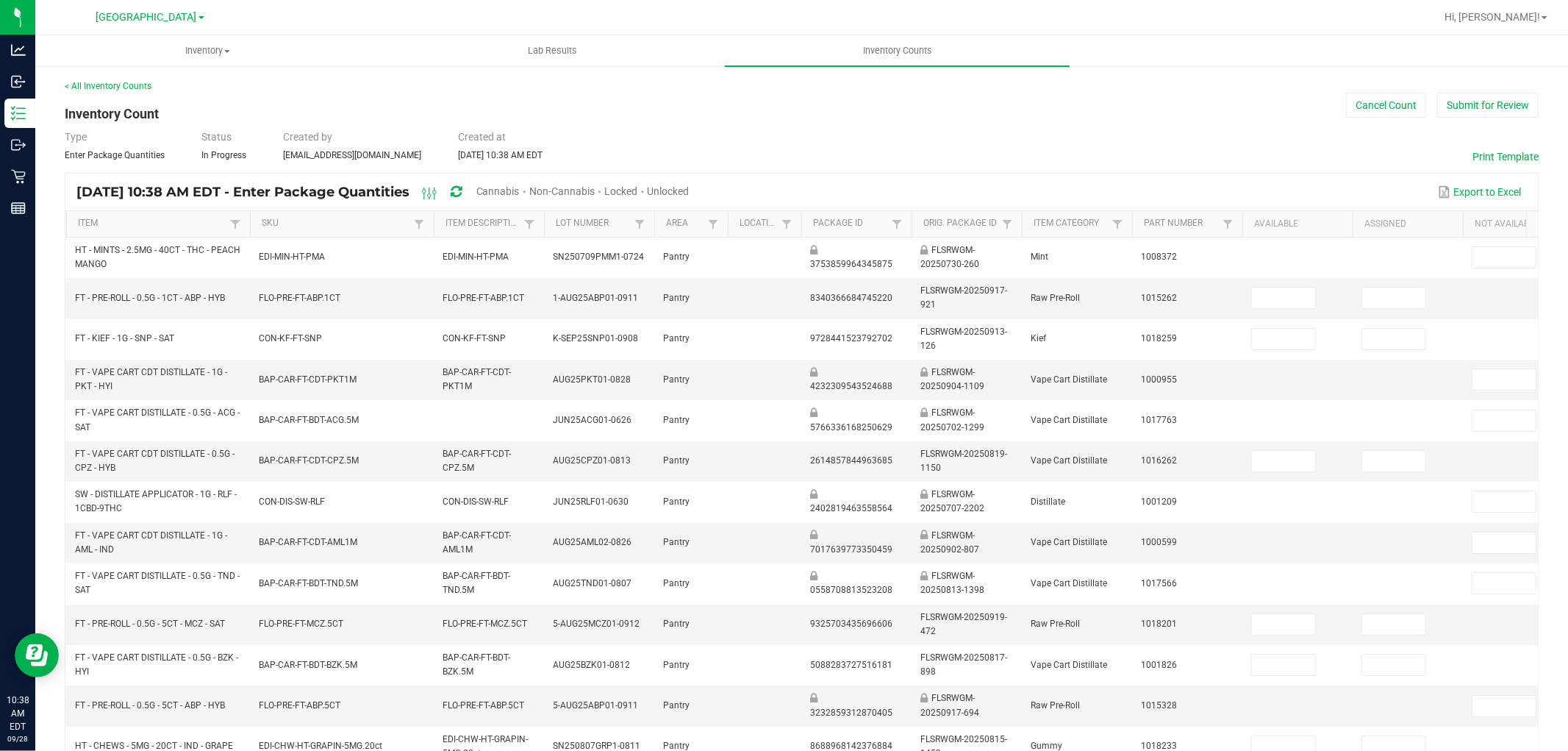
click at [593, 191] on span "Non-Cannabis" at bounding box center [562, 190] width 65 height 11
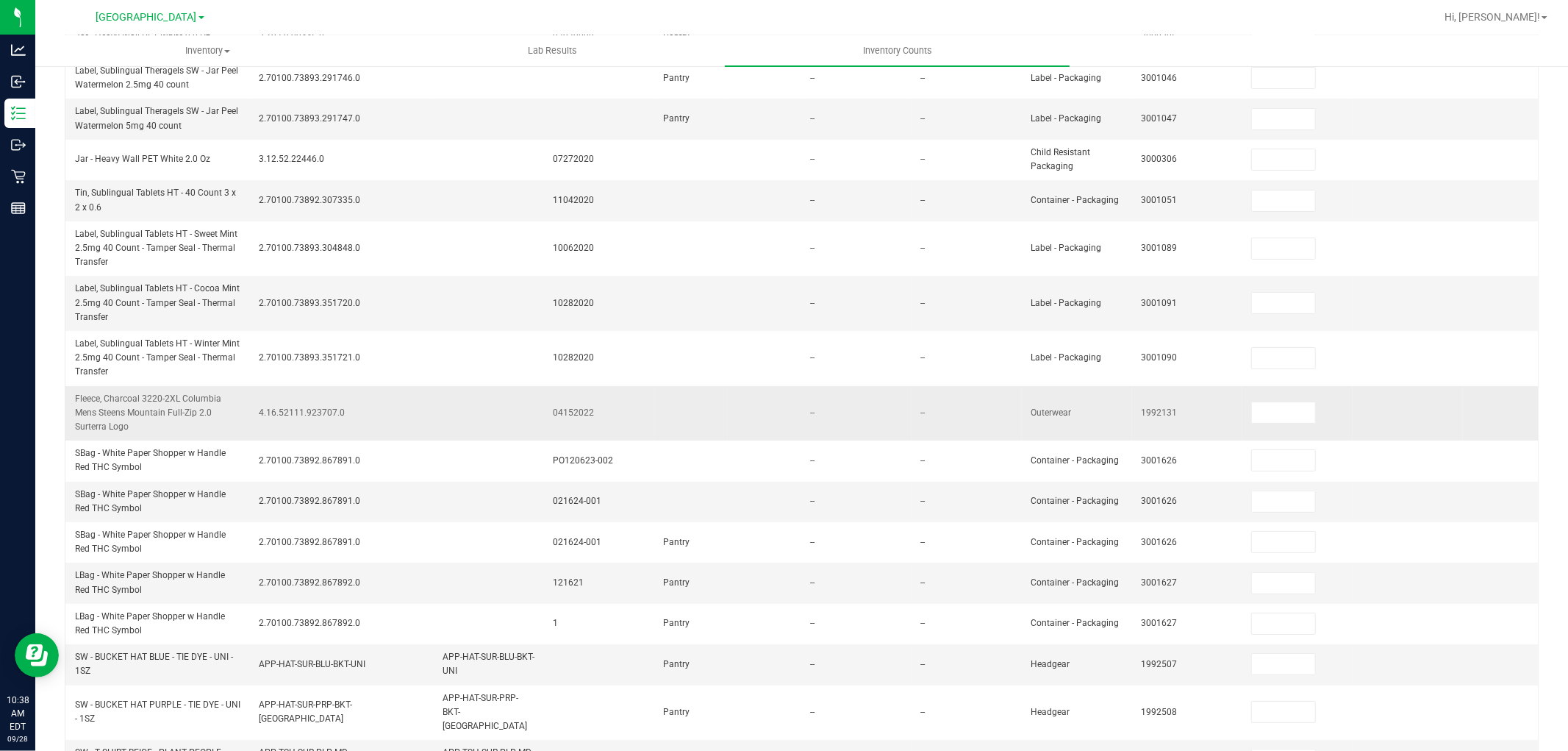
scroll to position [466, 0]
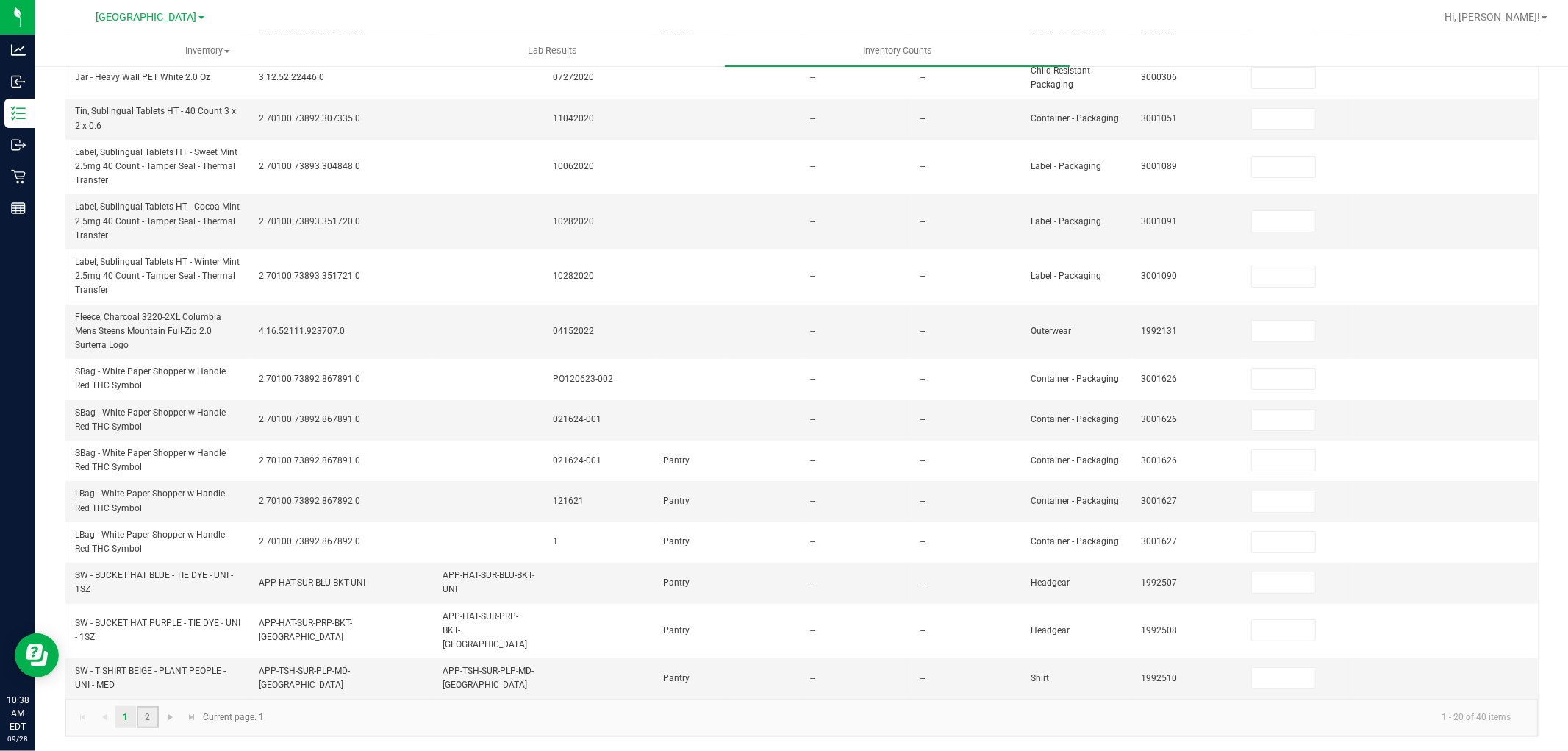
click at [151, 709] on link "2" at bounding box center [148, 717] width 21 height 22
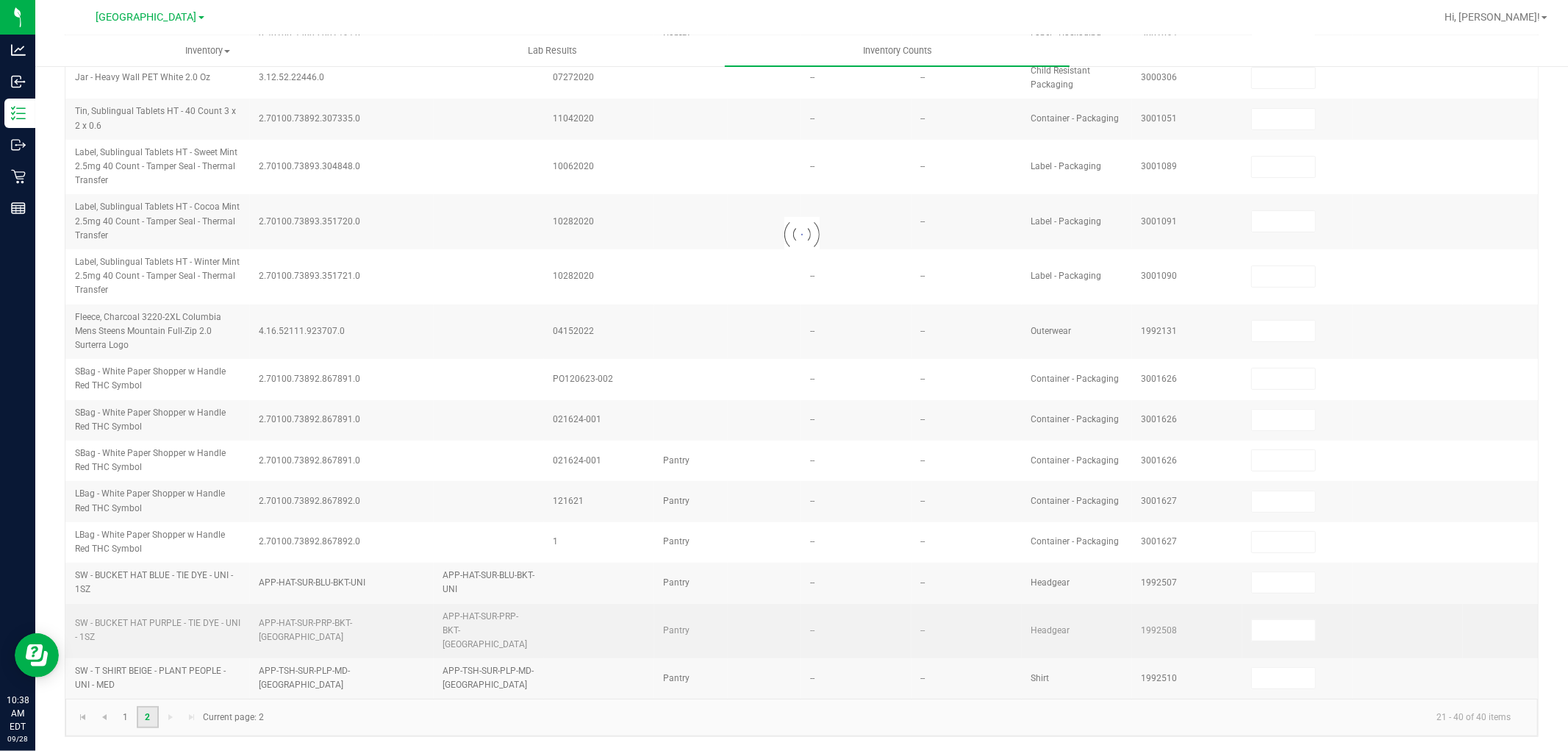
scroll to position [350, 0]
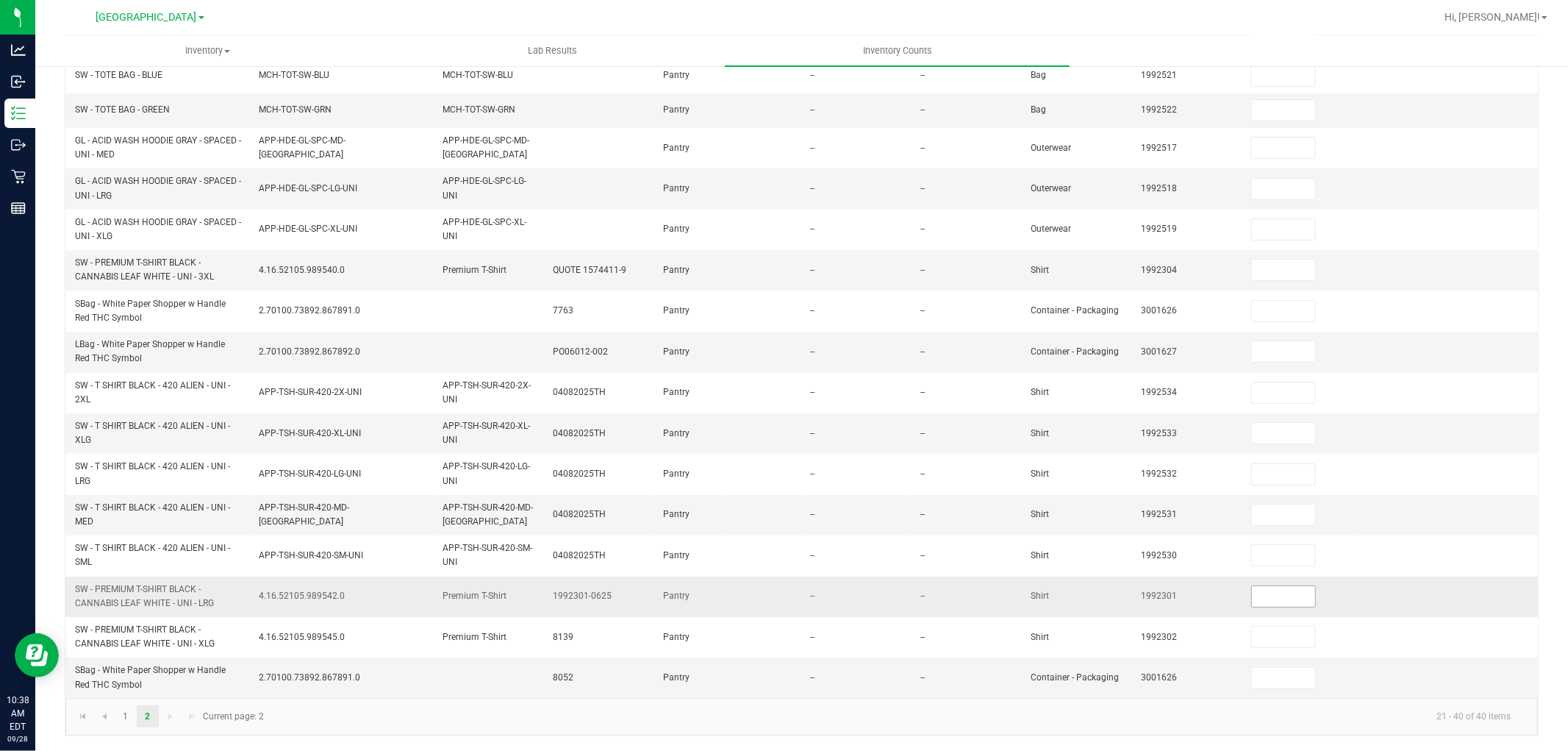
click at [1299, 586] on input at bounding box center [1283, 596] width 63 height 21
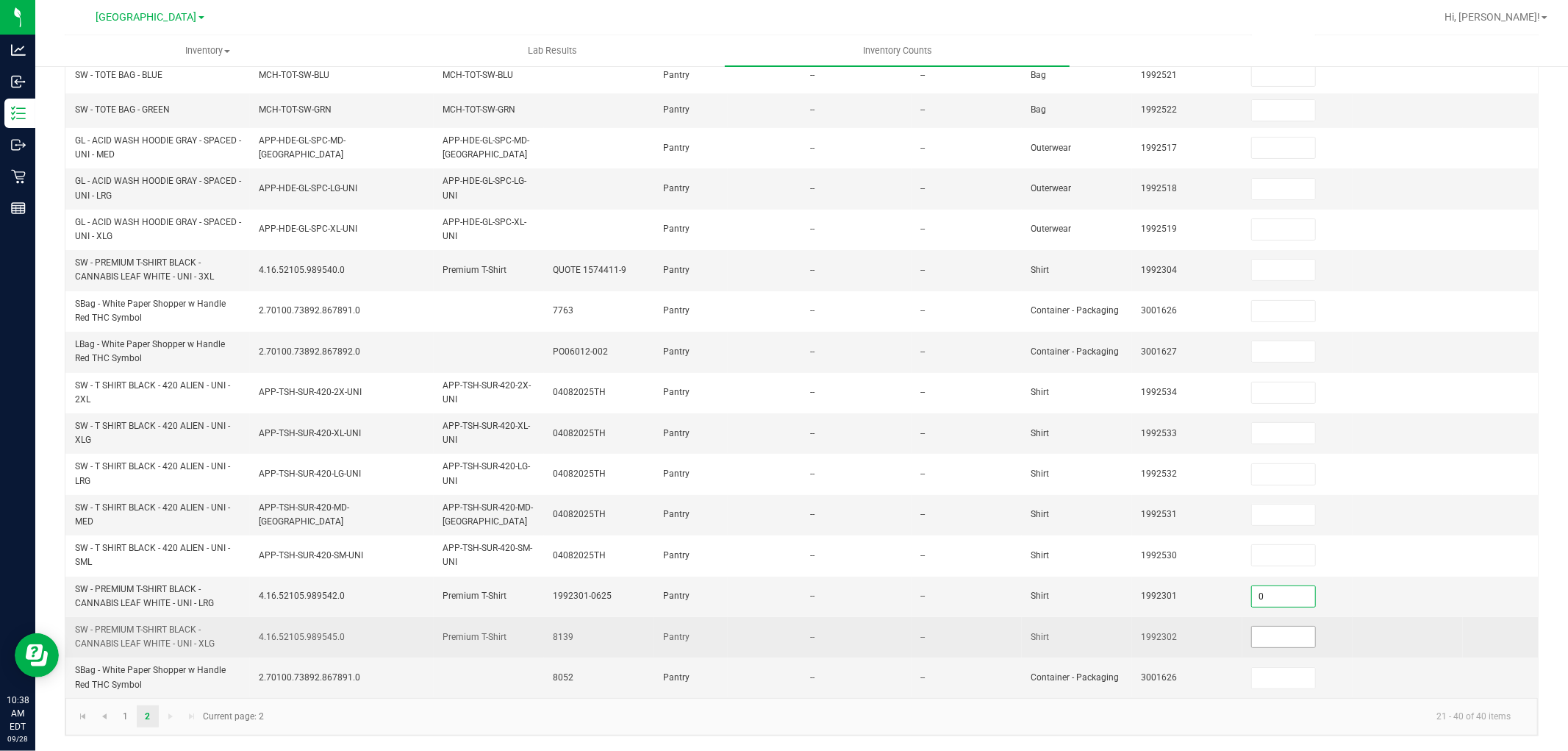
type input "0"
click at [1290, 627] on input at bounding box center [1283, 637] width 63 height 21
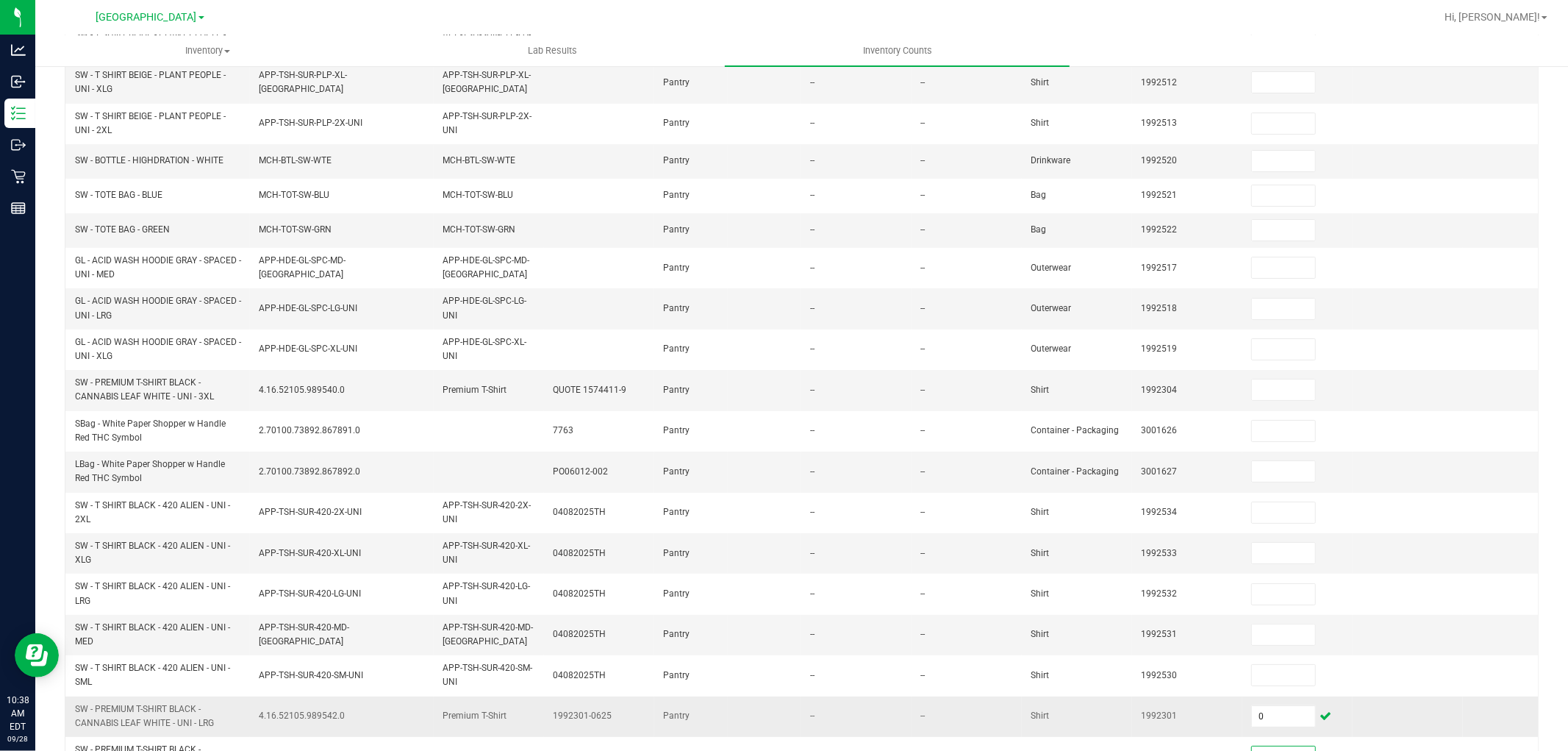
scroll to position [186, 0]
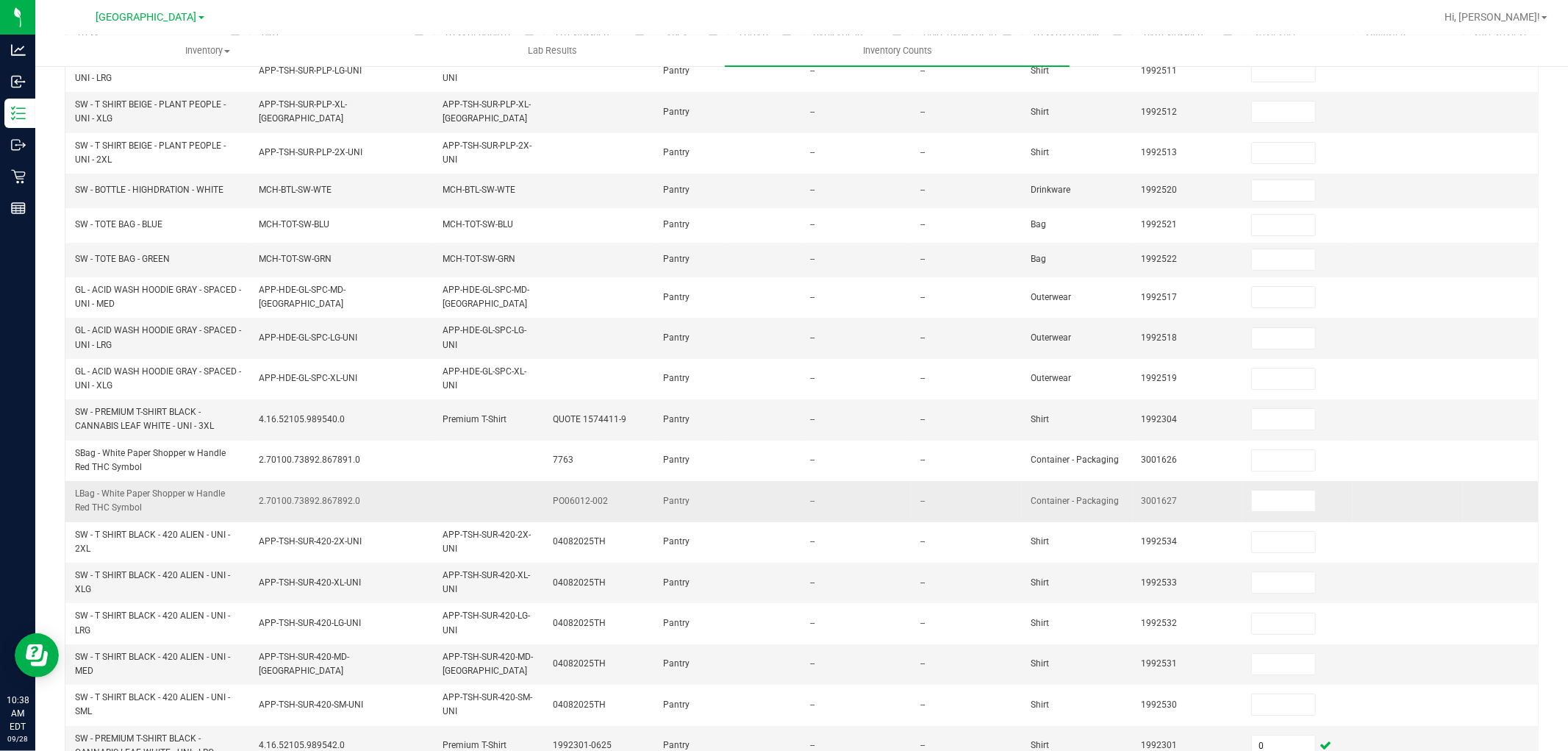
type input "0"
click at [942, 513] on td "--" at bounding box center [967, 501] width 110 height 40
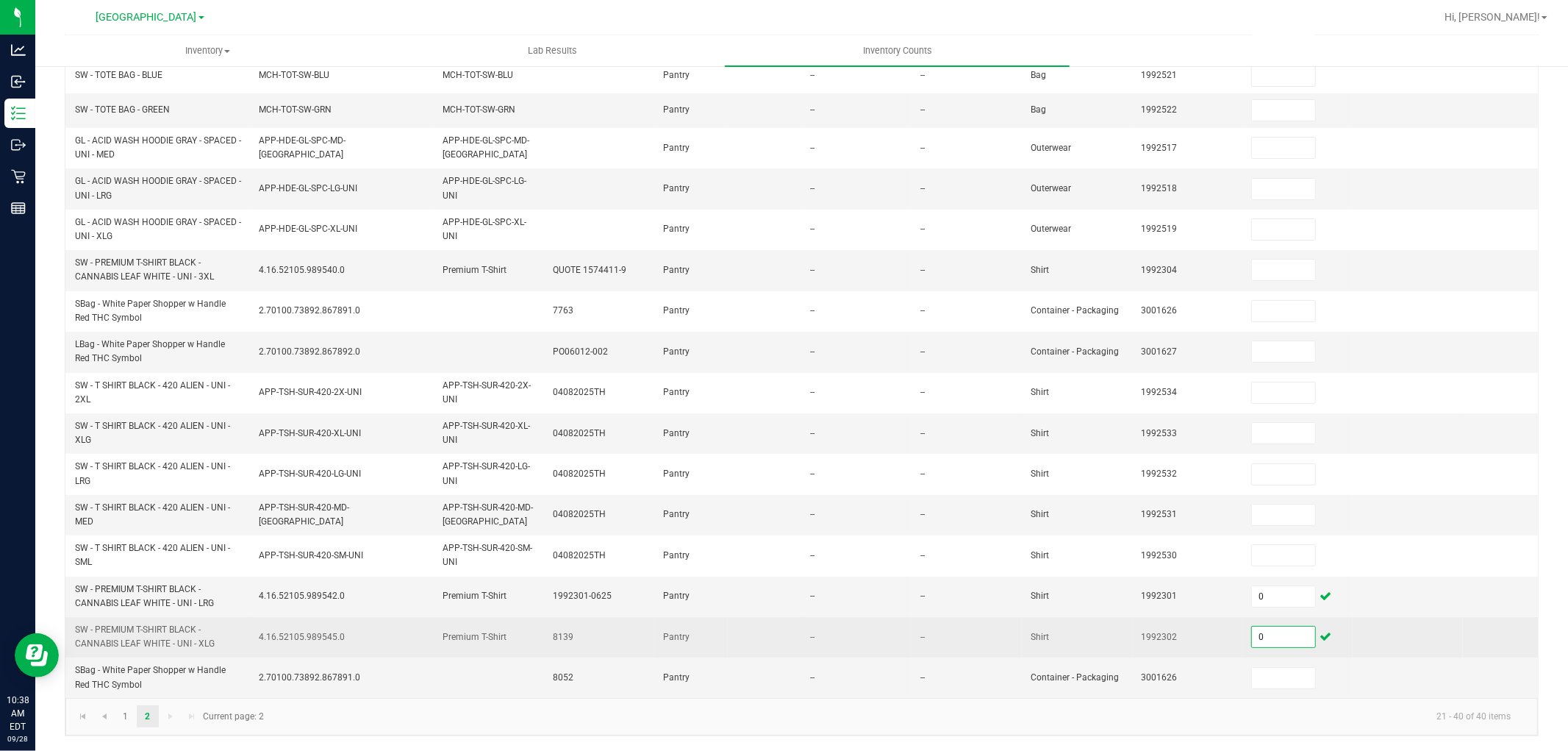
click at [1289, 628] on input "0" at bounding box center [1283, 637] width 63 height 21
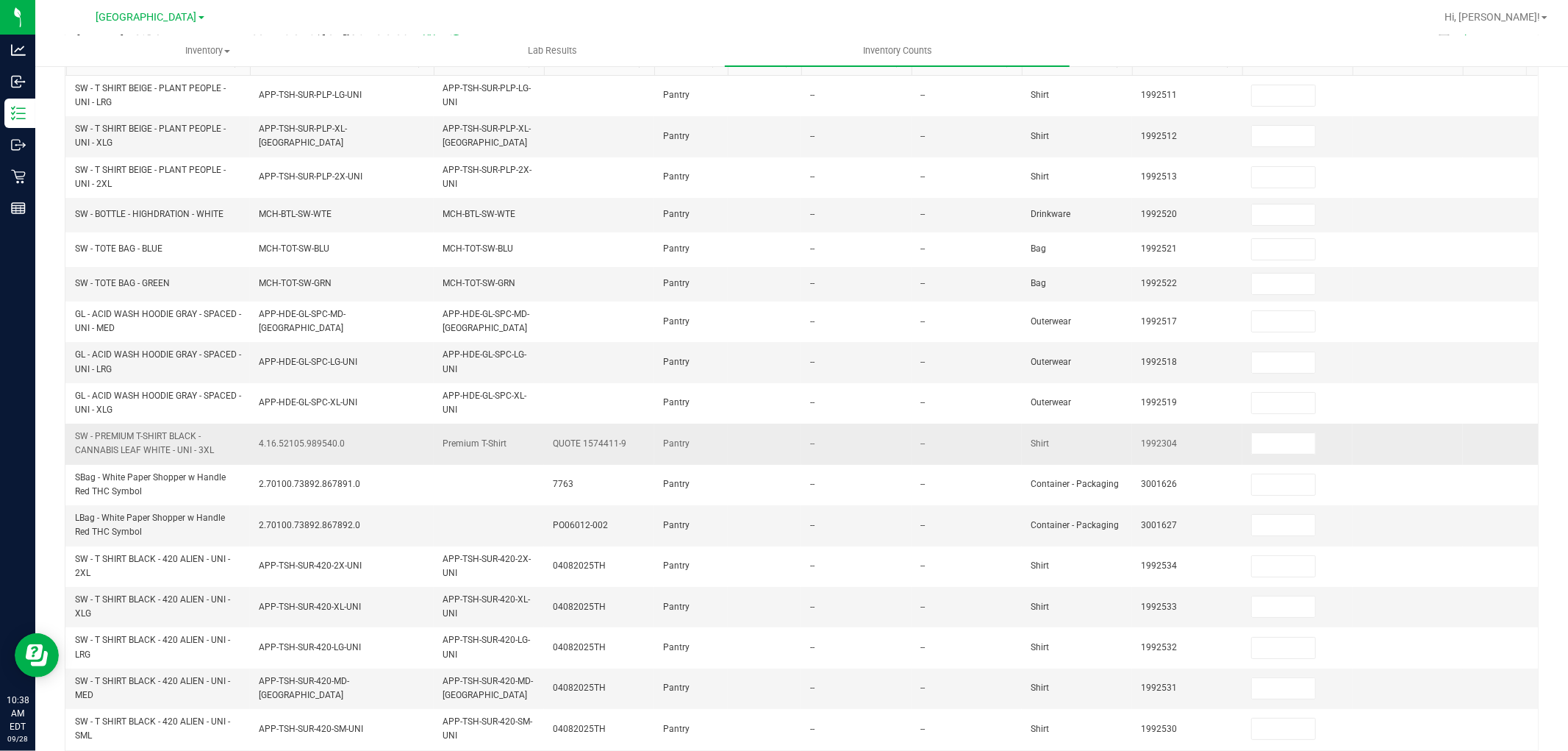
scroll to position [0, 0]
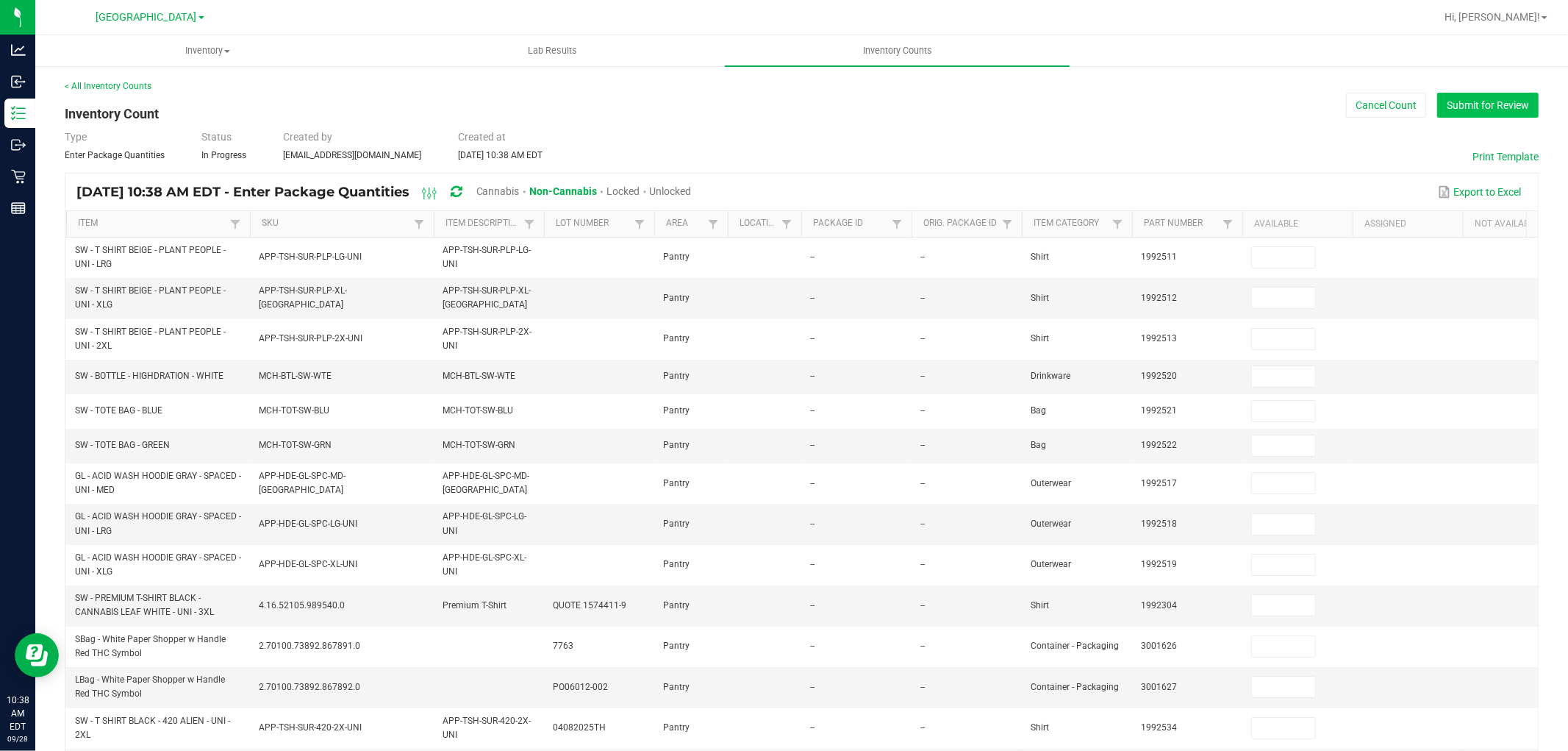
click at [1510, 115] on button "Submit for Review" at bounding box center [1487, 105] width 101 height 25
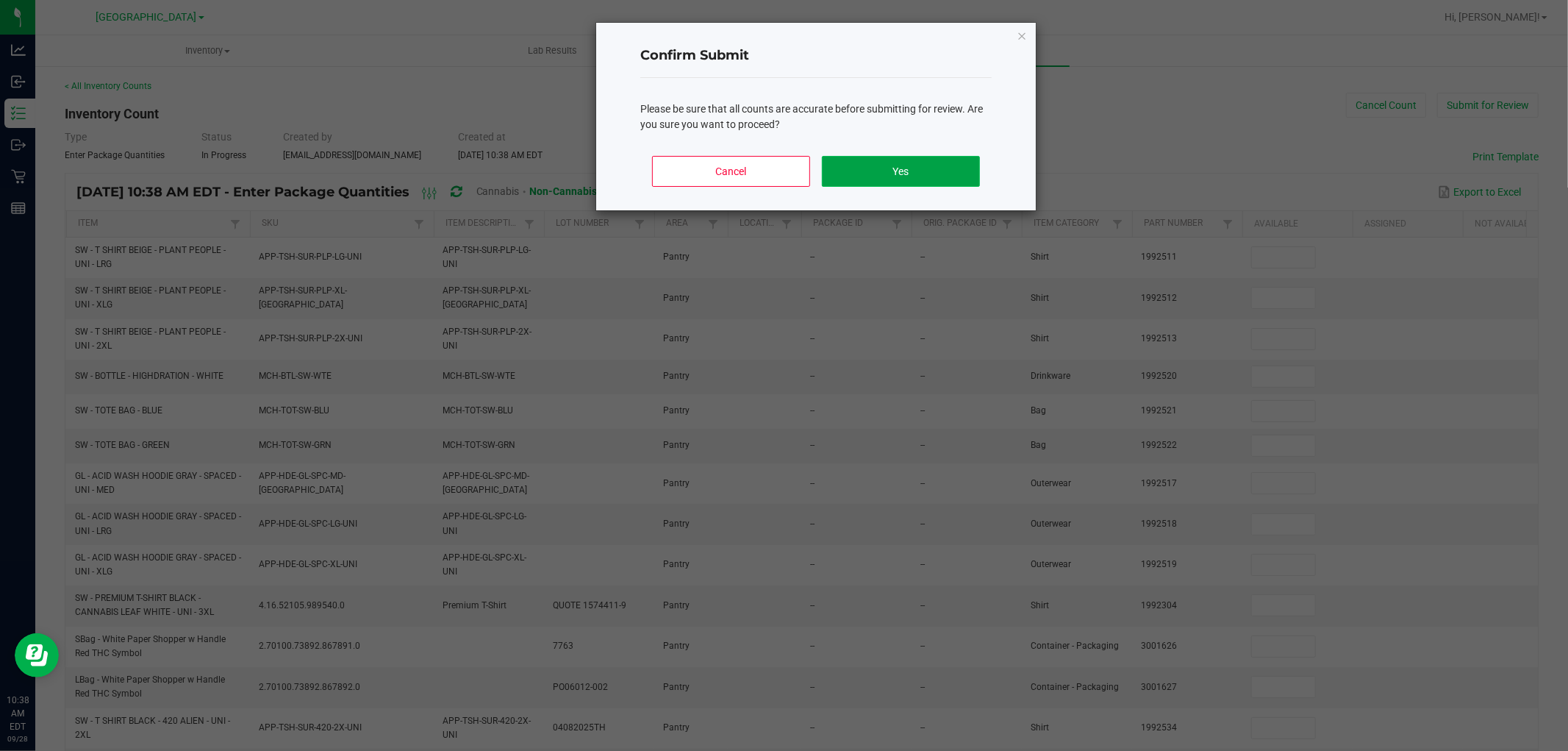
click at [978, 174] on button "Yes" at bounding box center [901, 171] width 158 height 31
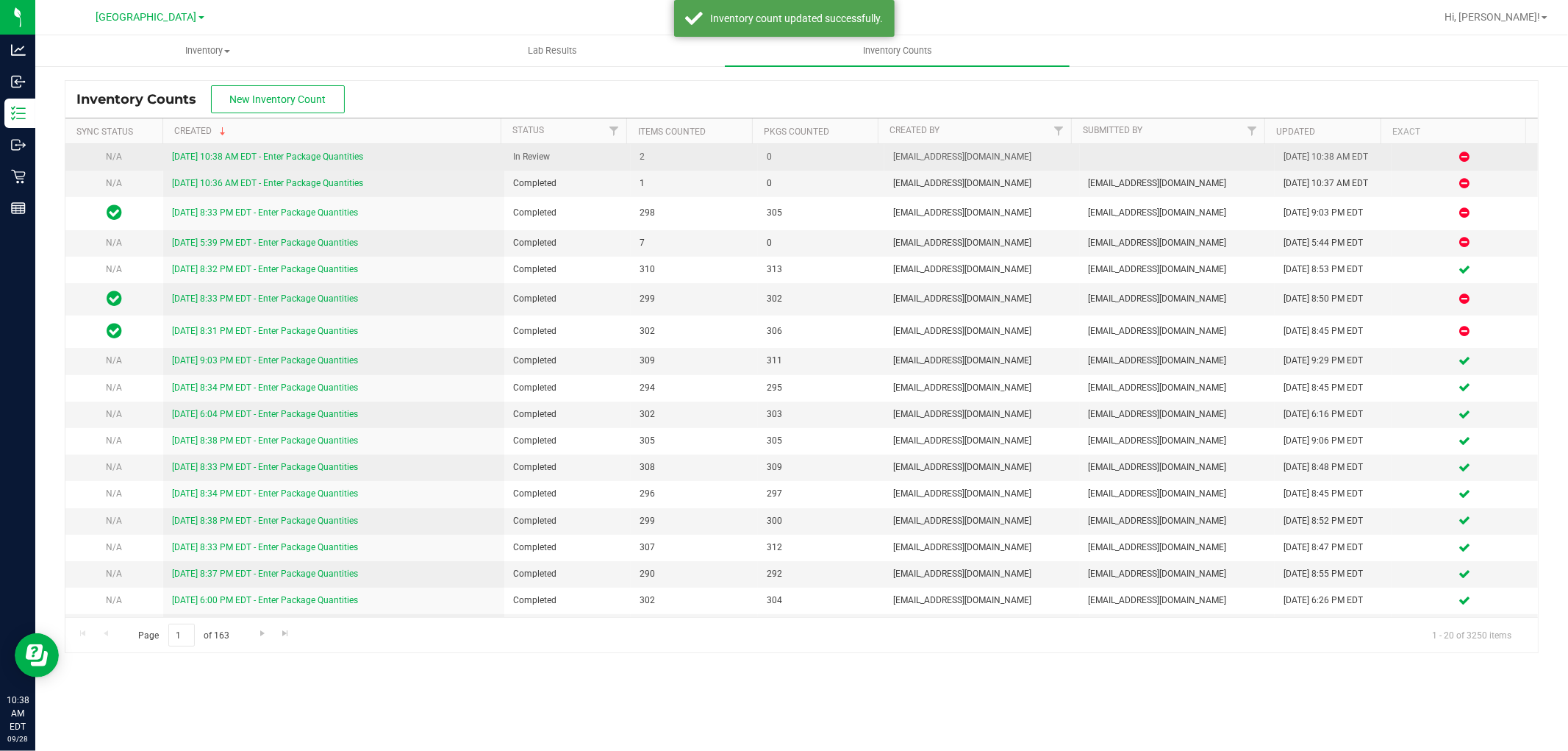
click at [316, 159] on link "[DATE] 10:38 AM EDT - Enter Package Quantities" at bounding box center [267, 157] width 191 height 11
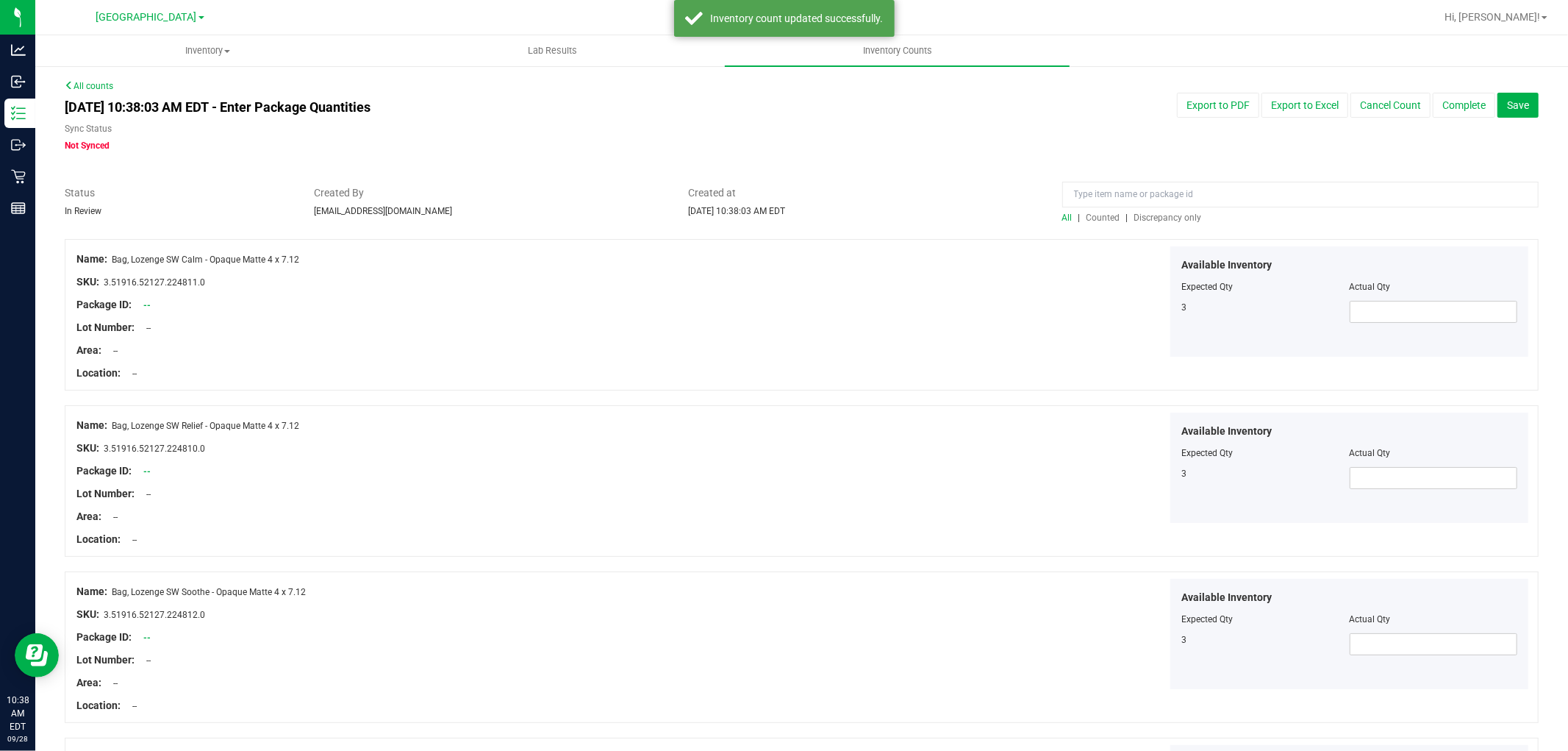
click at [1188, 219] on span "Discrepancy only" at bounding box center [1168, 218] width 68 height 11
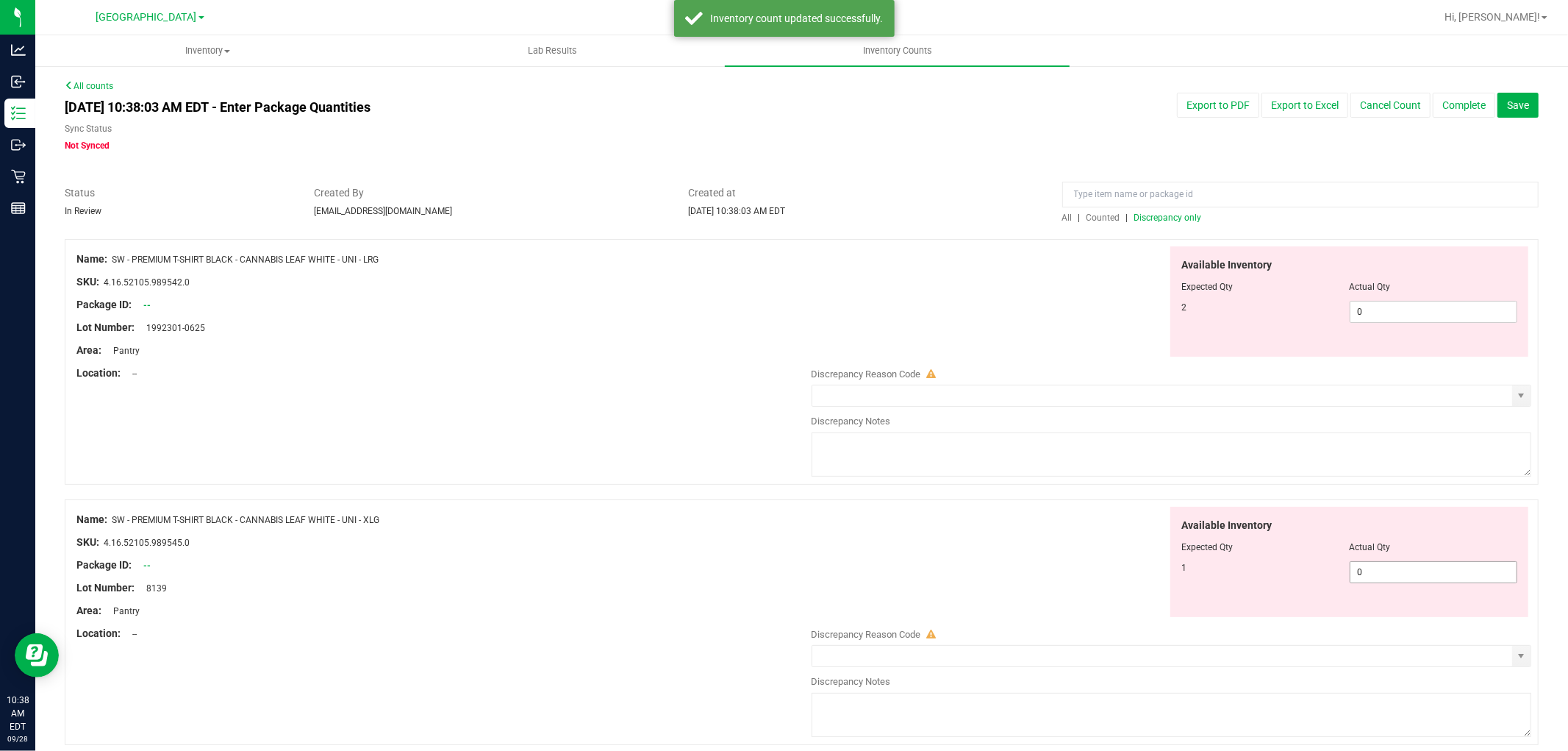
click at [1379, 572] on span "0 0" at bounding box center [1433, 572] width 167 height 22
type input "0"
click at [899, 529] on div "Available Inventory Expected Qty Actual Qty 1 0 0" at bounding box center [1168, 563] width 728 height 111
click at [1500, 378] on div "Discrepancy Reason Code" at bounding box center [1171, 374] width 721 height 14
click at [1515, 391] on span "select" at bounding box center [1521, 395] width 11 height 11
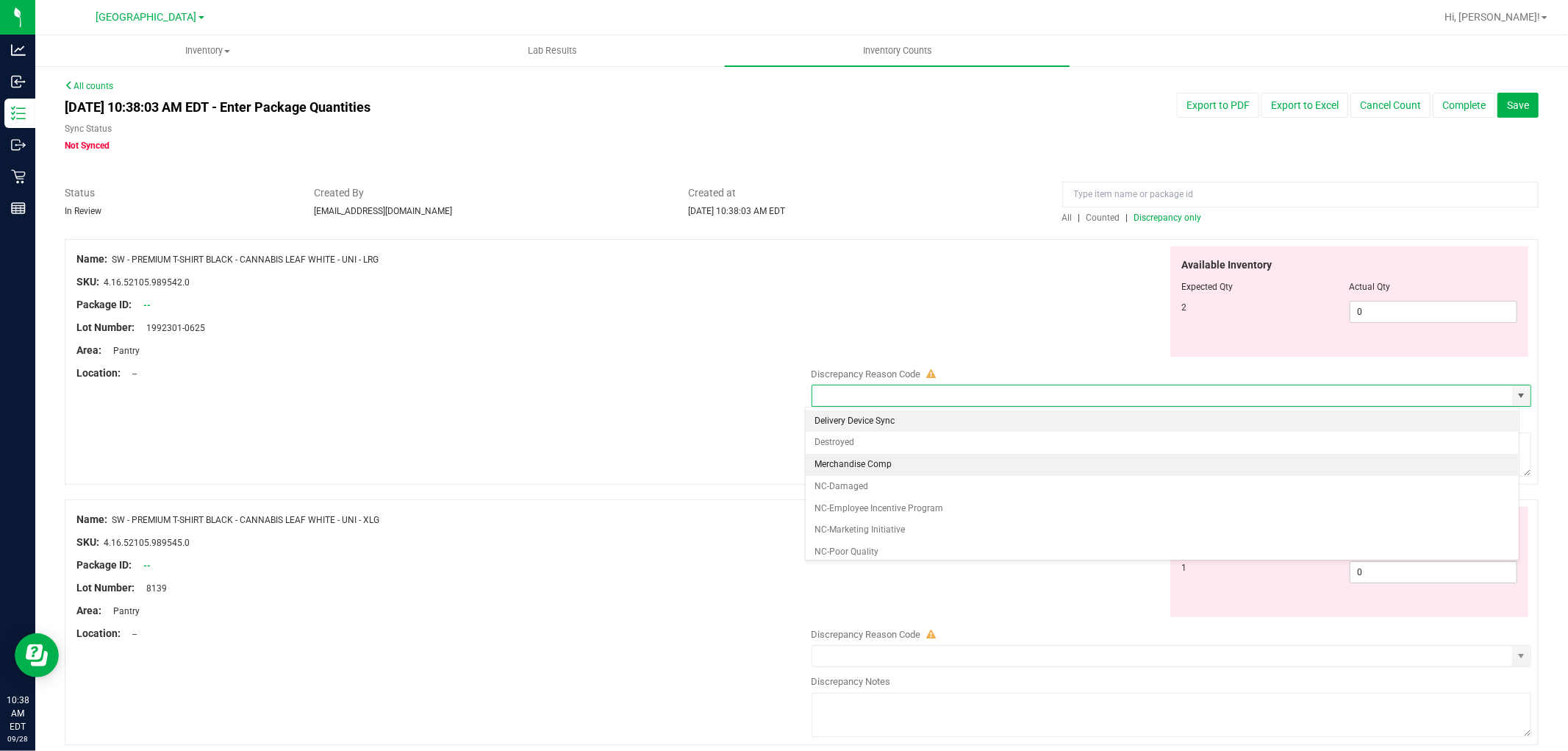
click at [1020, 454] on li "Merchandise Comp" at bounding box center [1162, 465] width 712 height 22
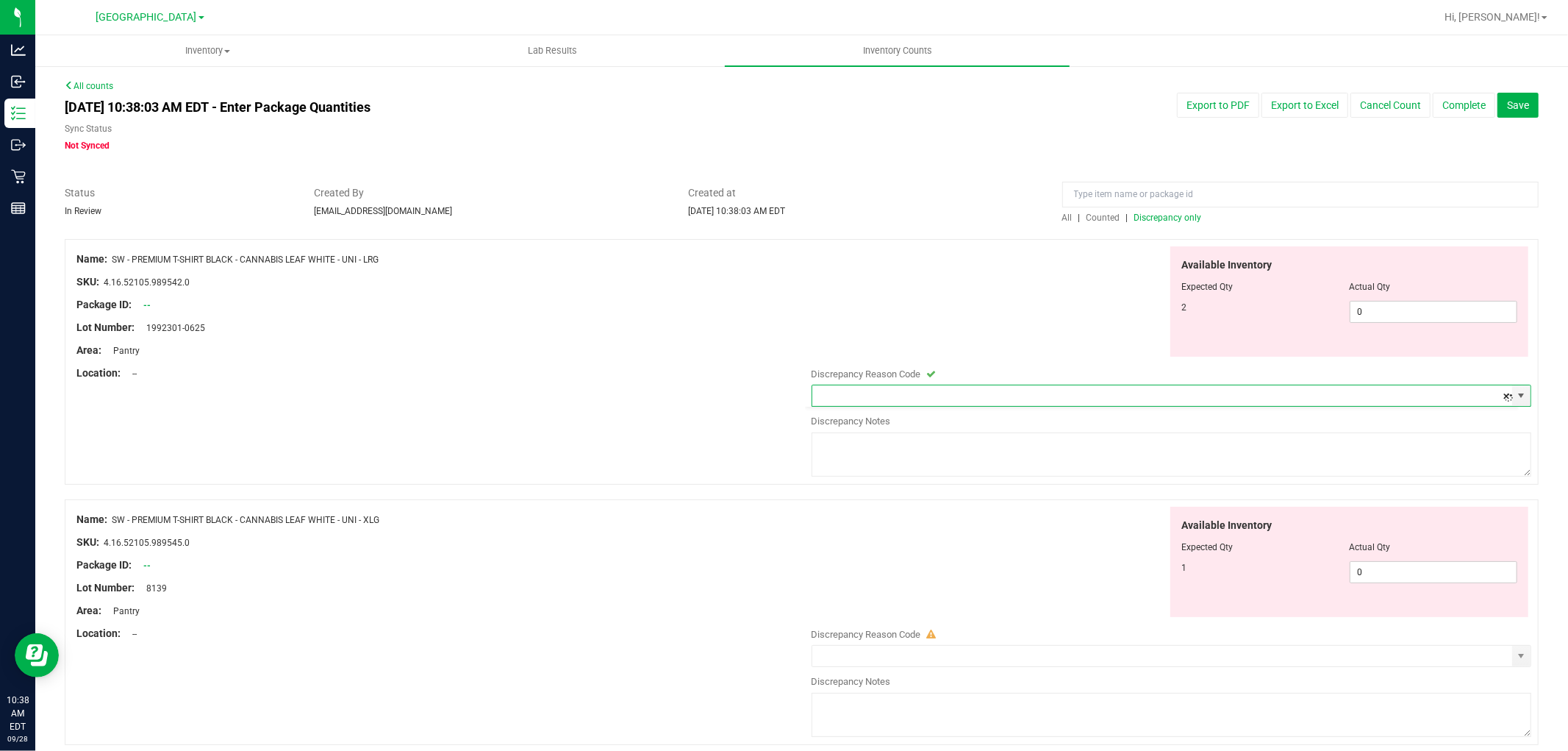
type input "Merchandise Comp"
click at [1512, 663] on span "select" at bounding box center [1522, 656] width 18 height 21
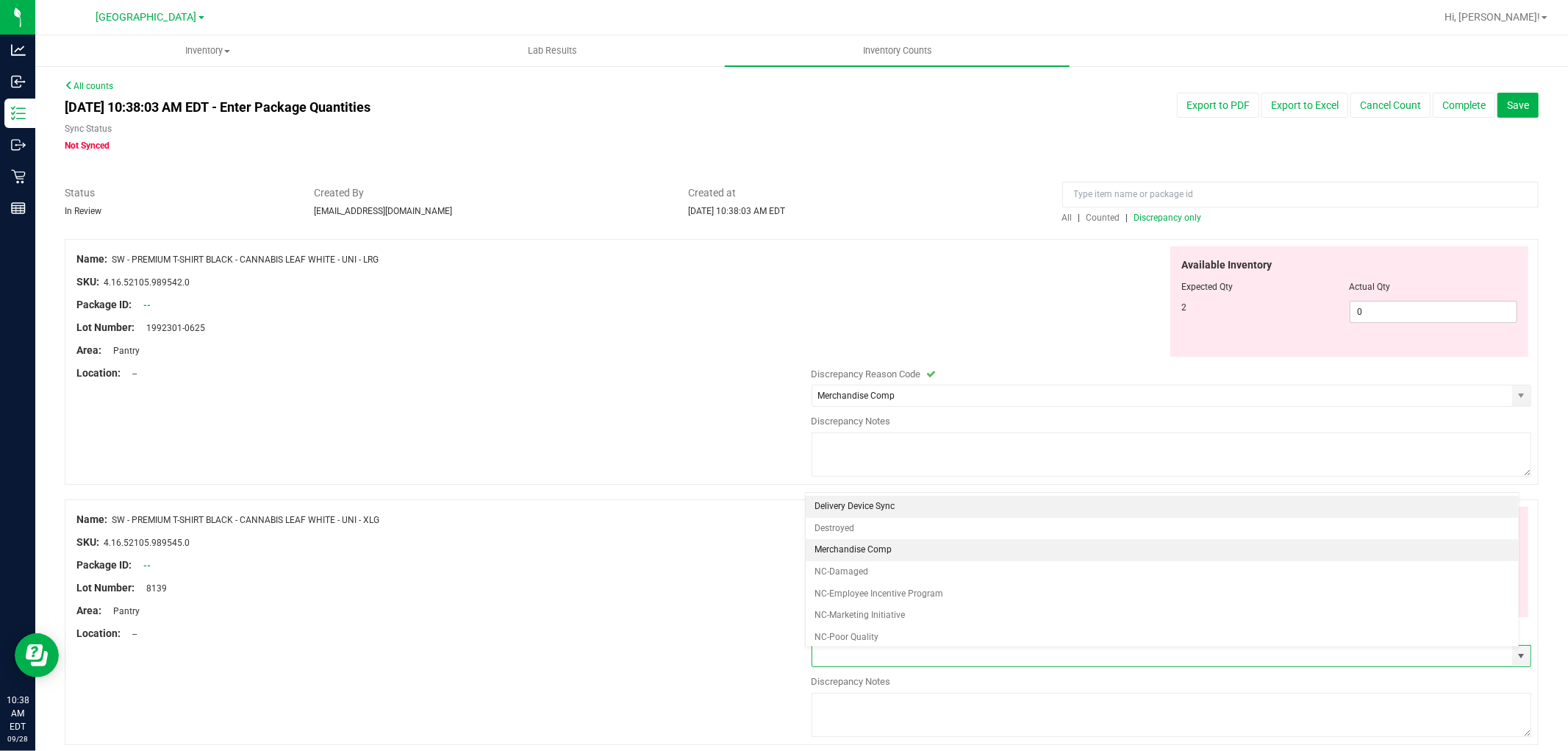
click at [946, 545] on li "Merchandise Comp" at bounding box center [1162, 550] width 712 height 22
type input "Merchandise Comp"
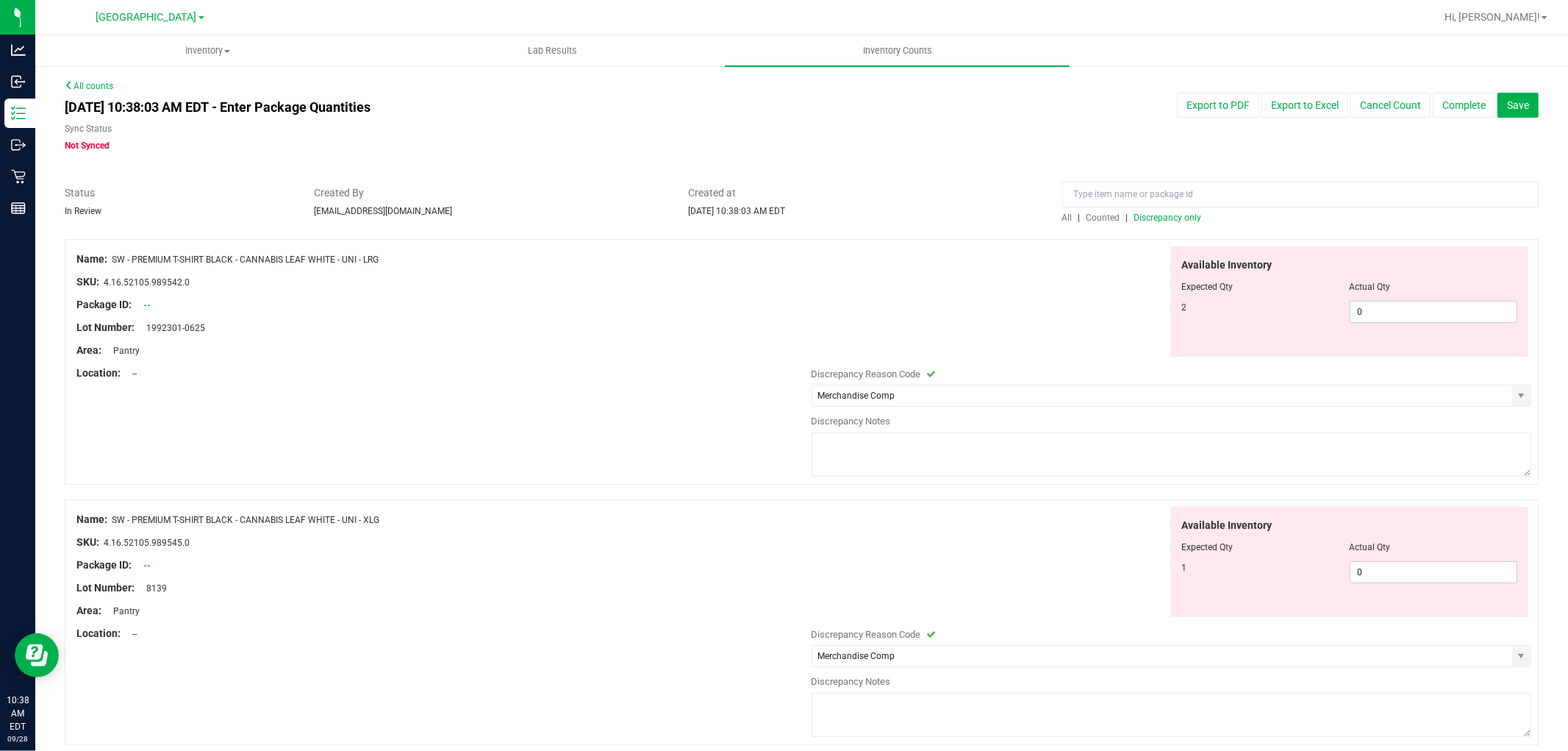
click at [964, 452] on textarea at bounding box center [1171, 455] width 721 height 44
click at [1029, 317] on div "Available Inventory Expected Qty Actual Qty 2 0 0" at bounding box center [1168, 302] width 728 height 111
click at [1444, 113] on button "Complete" at bounding box center [1464, 105] width 62 height 25
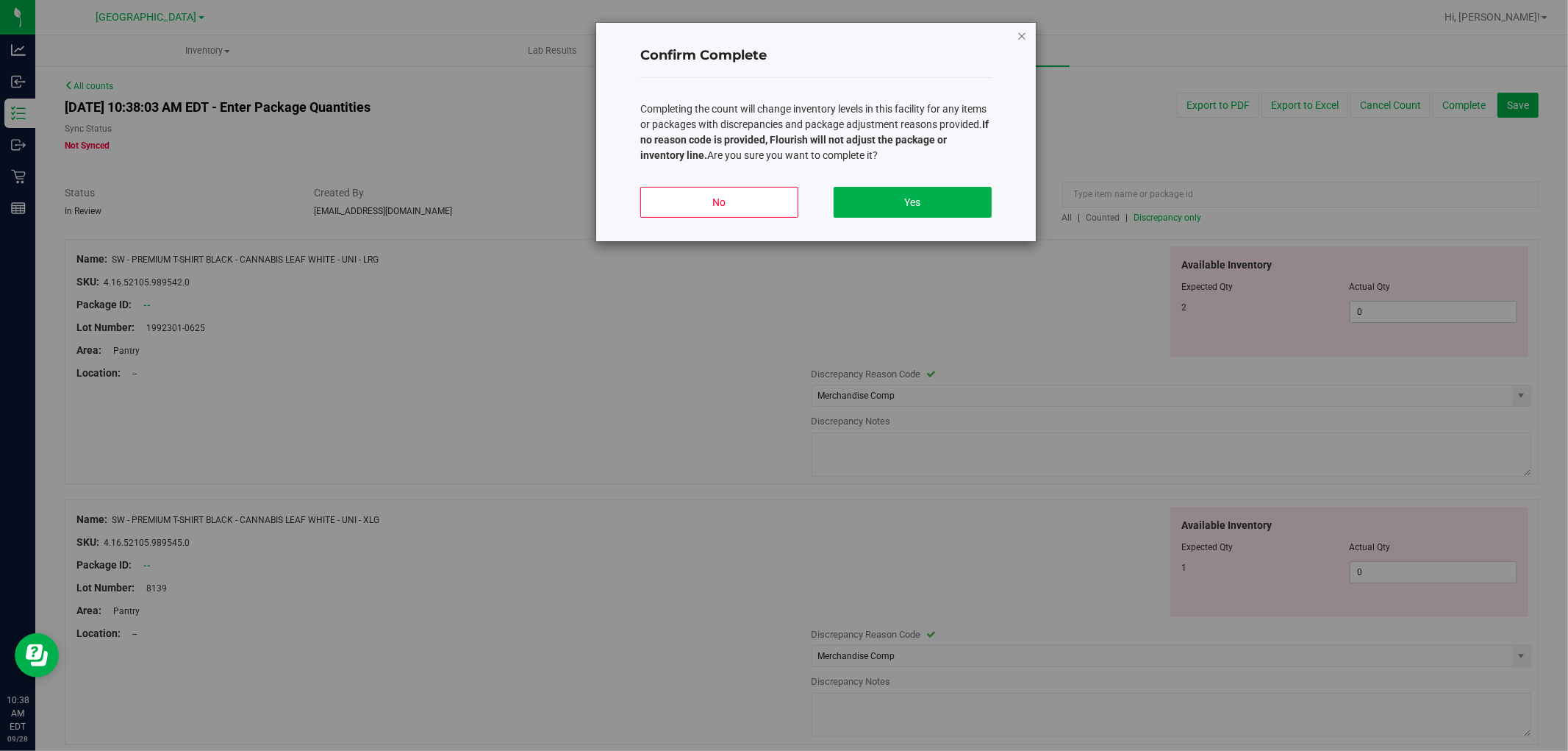
click at [1024, 33] on icon "button" at bounding box center [1022, 35] width 11 height 18
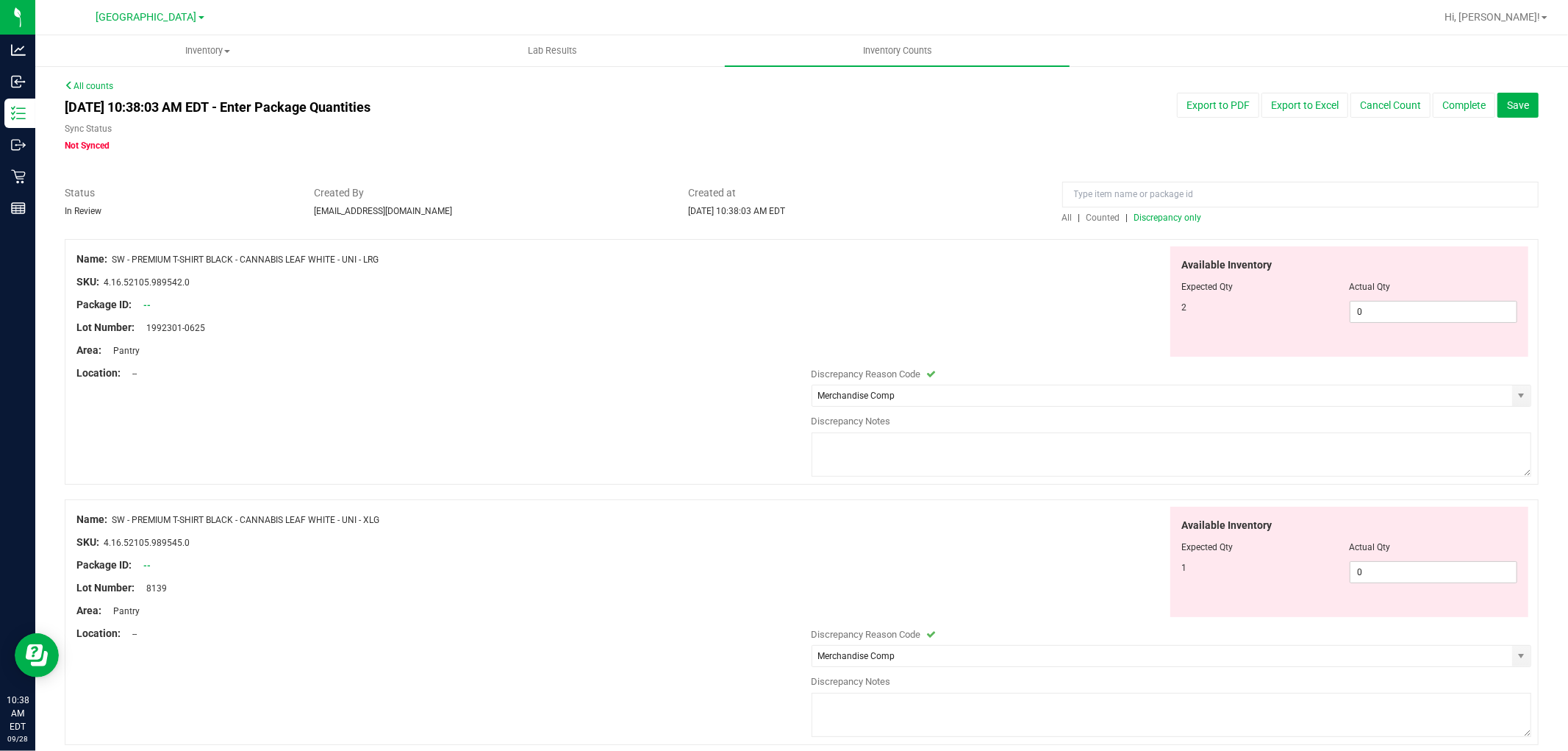
click at [930, 437] on textarea at bounding box center [1171, 455] width 721 height 44
drag, startPoint x: 930, startPoint y: 437, endPoint x: 744, endPoint y: 450, distance: 186.5
click at [744, 450] on div "Name: SW - PREMIUM T-SHIRT BLACK - CANNABIS LEAF WHITE - UNI - LRG SKU: 4.16.52…" at bounding box center [802, 362] width 1474 height 246
type textarea "employee shirts"
click at [932, 712] on textarea at bounding box center [1171, 715] width 721 height 44
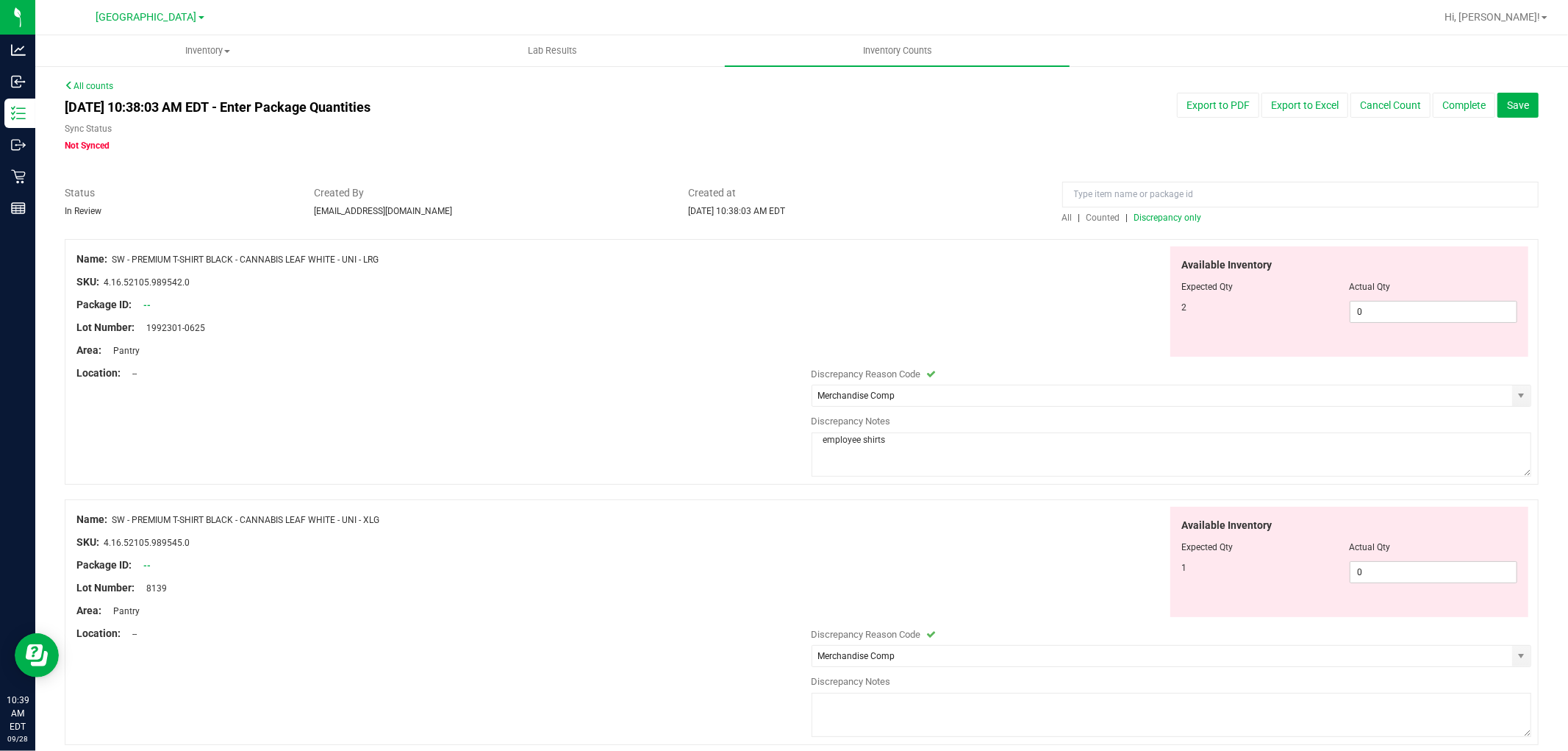
paste textarea "employee shirts"
type textarea "employee shirts"
click at [1466, 99] on button "Complete" at bounding box center [1464, 105] width 62 height 25
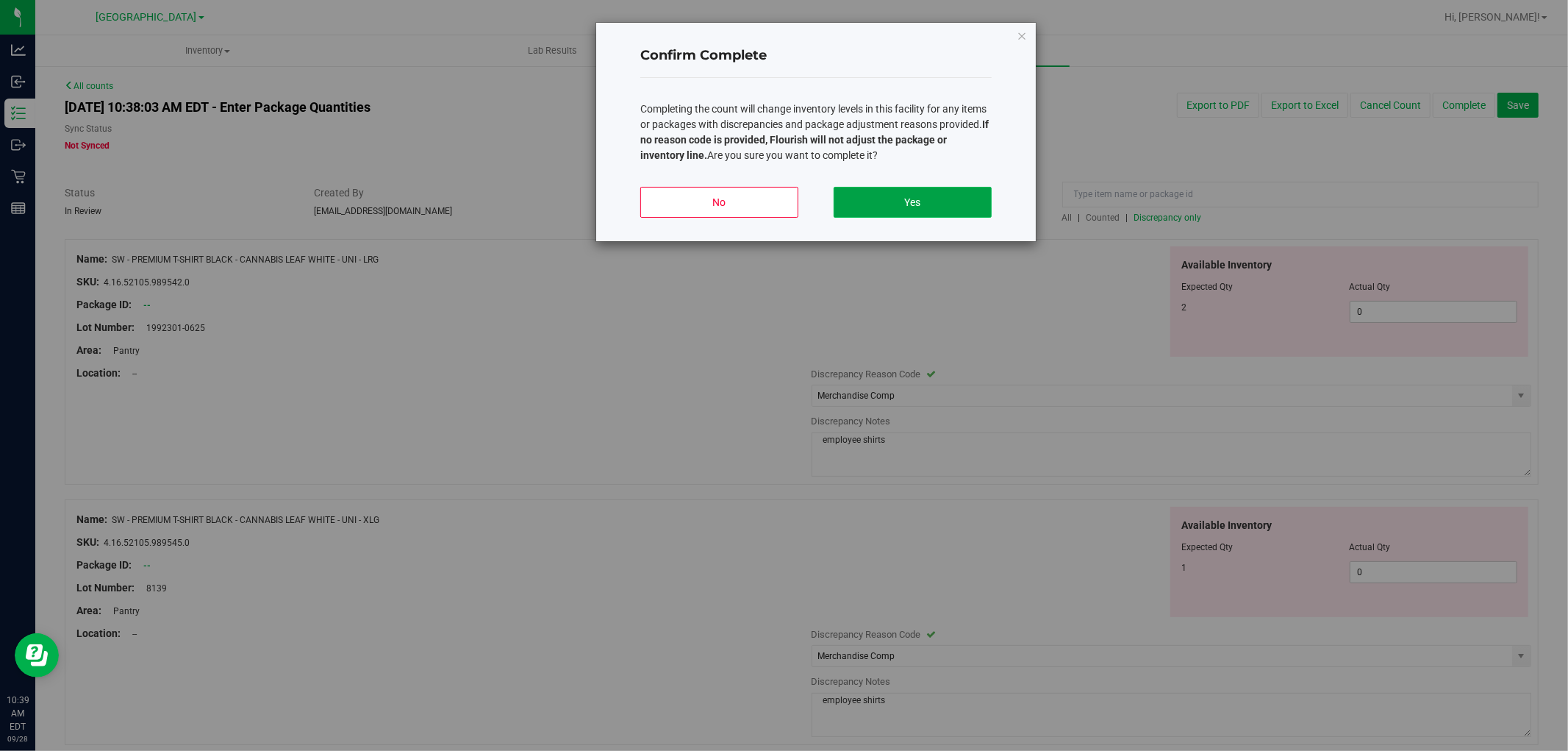
click at [981, 200] on button "Yes" at bounding box center [913, 202] width 158 height 31
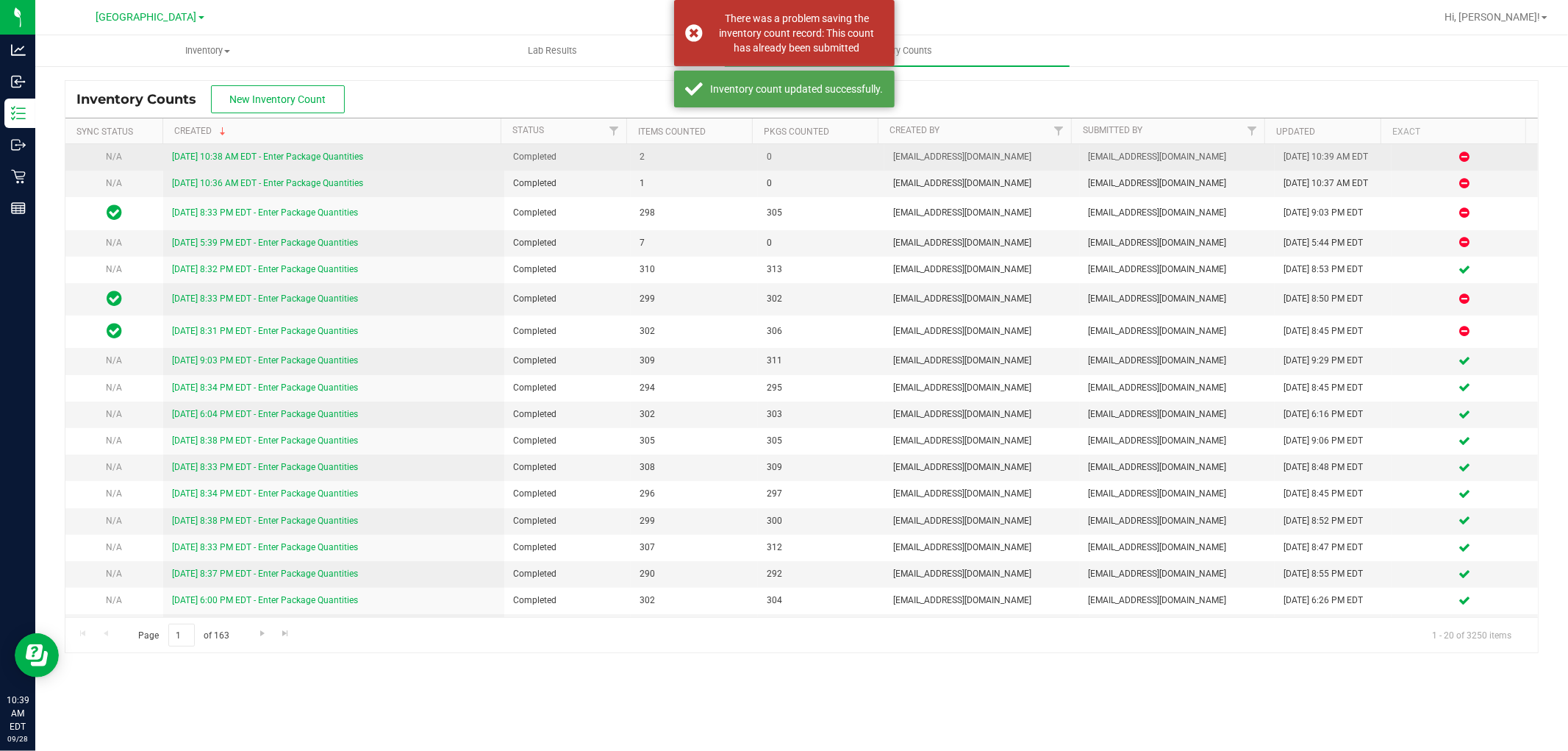
click at [308, 155] on link "[DATE] 10:38 AM EDT - Enter Package Quantities" at bounding box center [267, 157] width 191 height 11
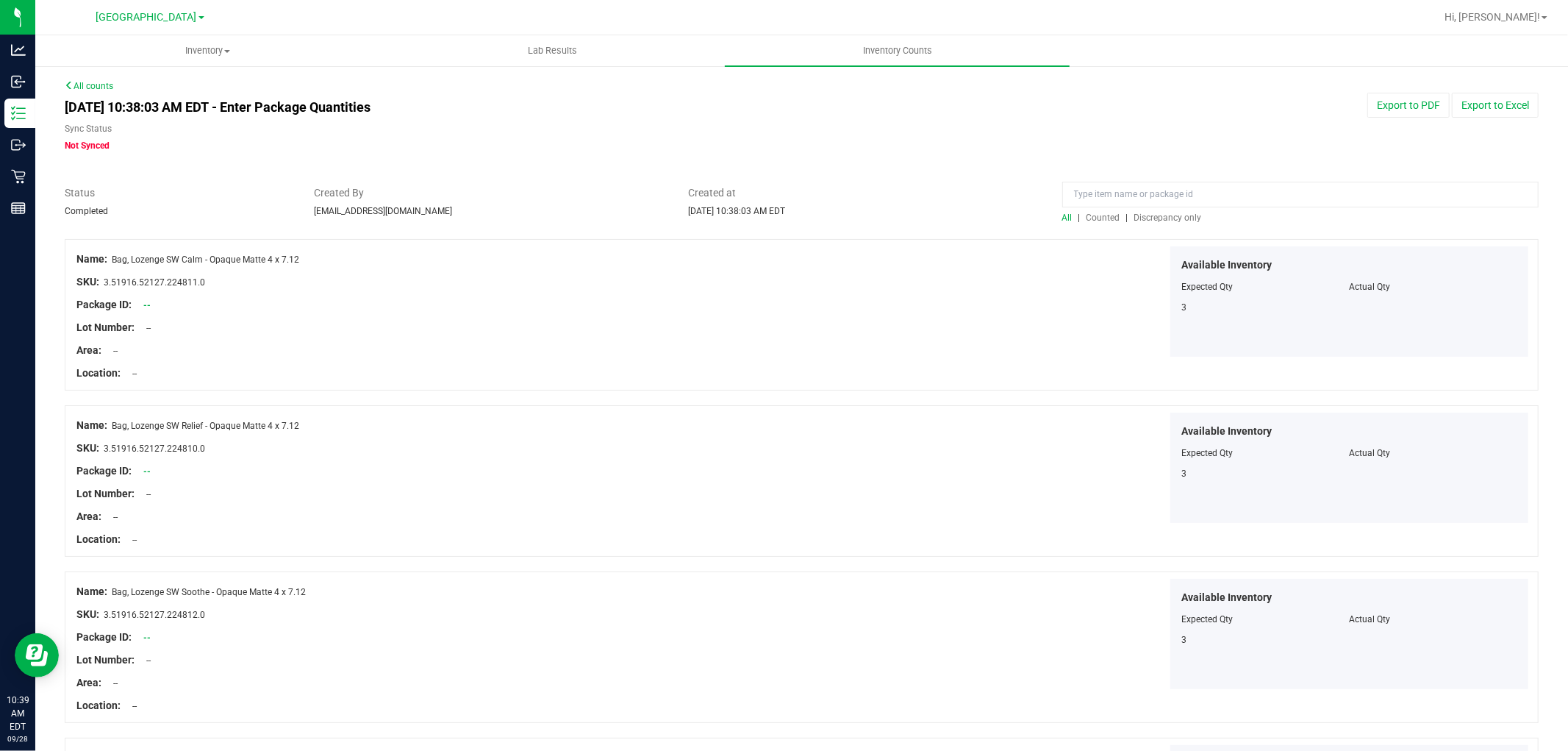
click at [1149, 219] on span "Discrepancy only" at bounding box center [1168, 218] width 68 height 11
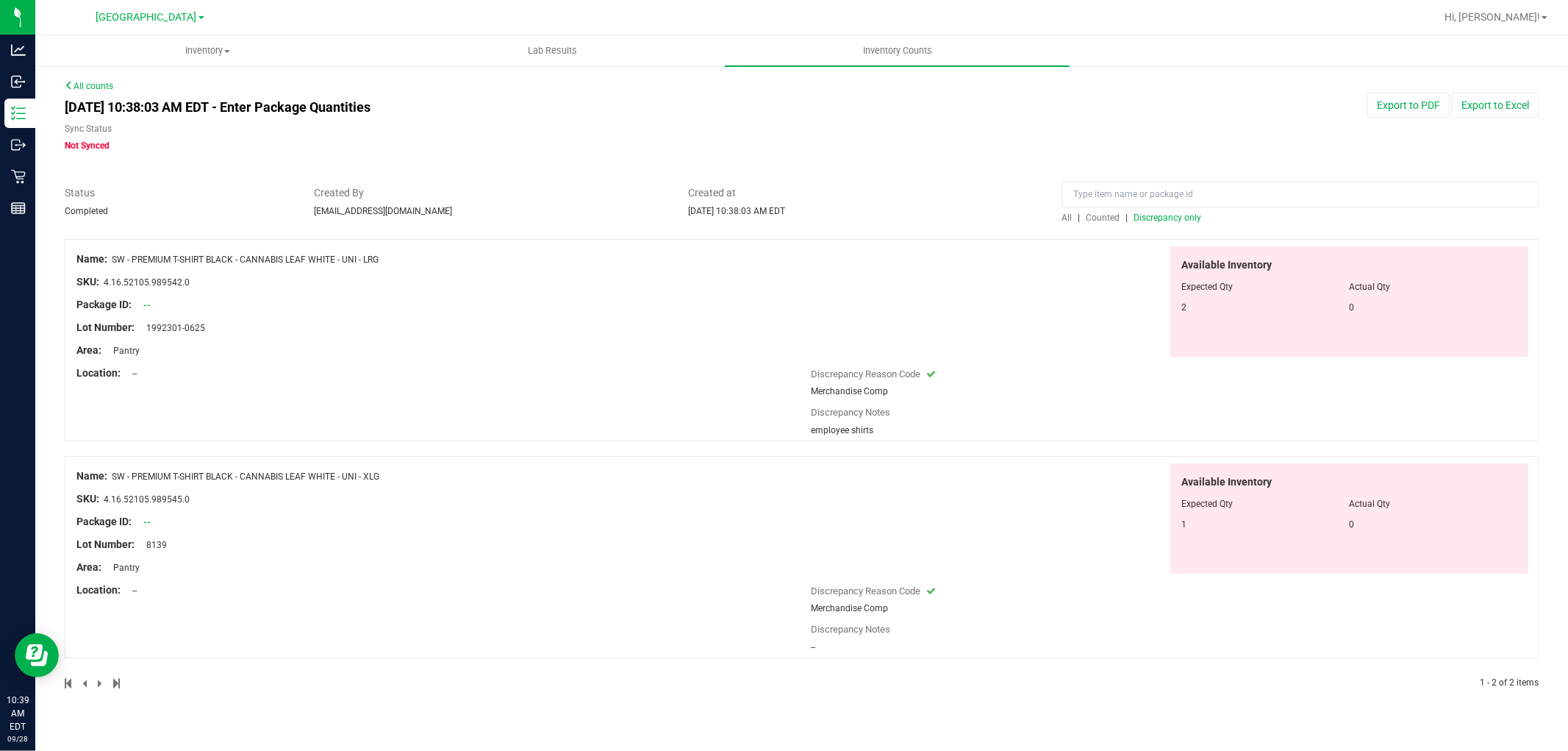
click at [94, 85] on link "All counts" at bounding box center [89, 86] width 49 height 11
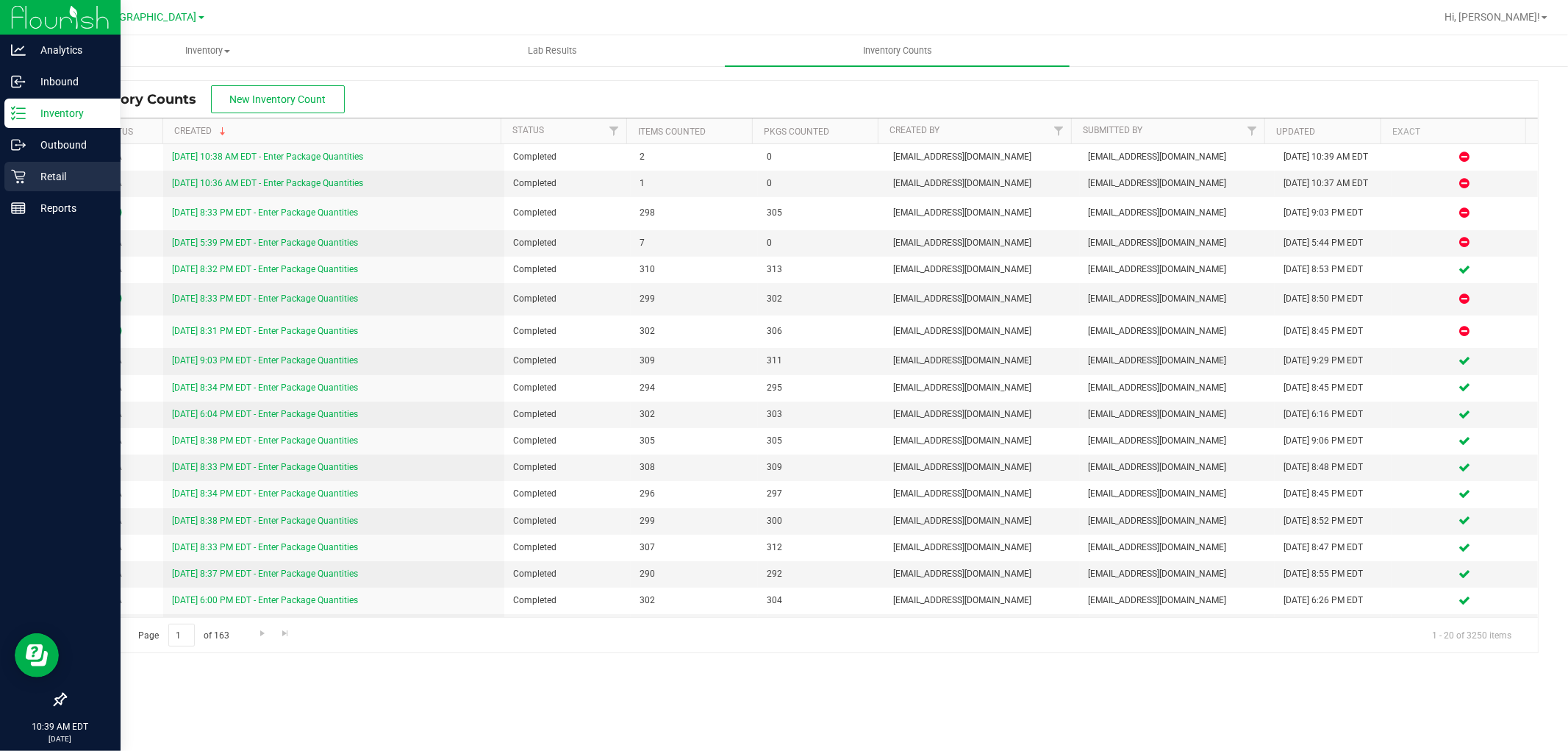
click at [27, 183] on p "Retail" at bounding box center [70, 176] width 88 height 18
